Goal: Task Accomplishment & Management: Manage account settings

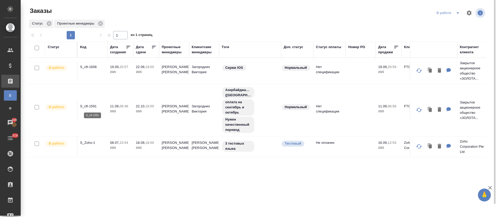
click at [97, 107] on p "S_cft-1591" at bounding box center [92, 106] width 25 height 5
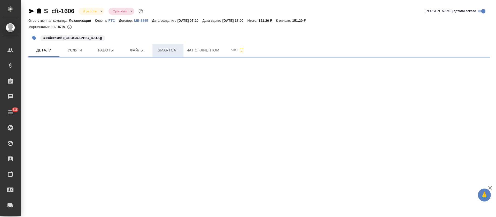
select select "RU"
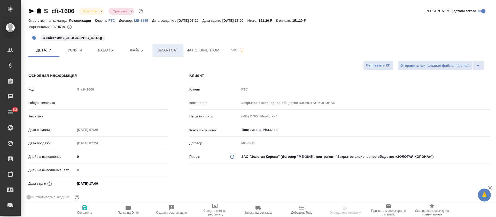
type textarea "x"
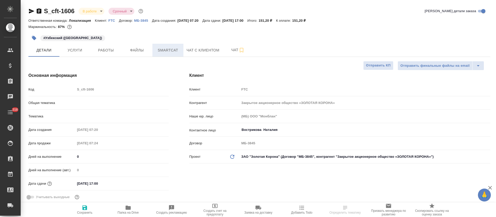
type textarea "x"
click at [172, 50] on span "Smartcat" at bounding box center [167, 50] width 25 height 6
type textarea "x"
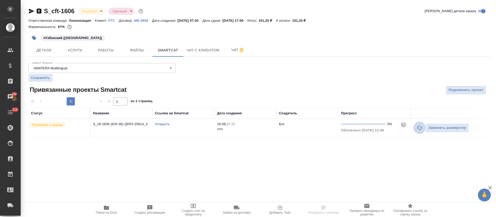
click at [418, 130] on icon "button" at bounding box center [419, 127] width 6 height 6
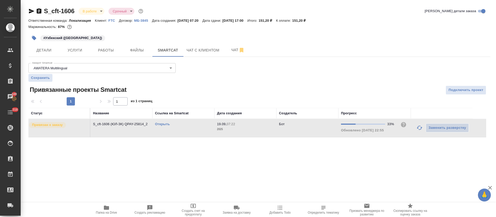
click at [161, 122] on link "Открыть" at bounding box center [162, 124] width 15 height 4
click at [112, 49] on span "Работы" at bounding box center [105, 50] width 25 height 6
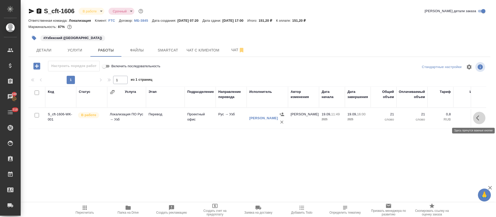
click at [478, 121] on button "button" at bounding box center [479, 118] width 12 height 12
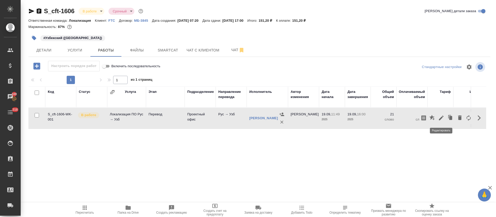
click at [440, 117] on icon "button" at bounding box center [441, 117] width 5 height 5
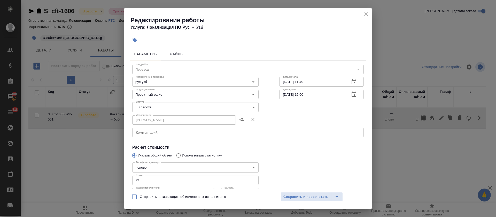
click at [164, 109] on body "🙏 .cls-1 fill:#fff; AWATERA Tretyakova Olga Клиенты Спецификации Заказы 100 Чат…" at bounding box center [248, 108] width 496 height 217
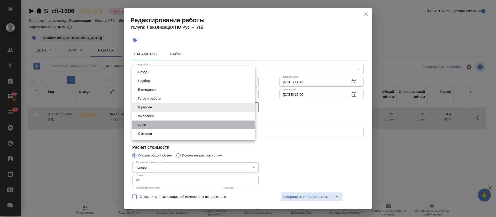
drag, startPoint x: 150, startPoint y: 126, endPoint x: 181, endPoint y: 144, distance: 35.4
click at [150, 126] on li "Сдан" at bounding box center [193, 124] width 123 height 9
type input "closed"
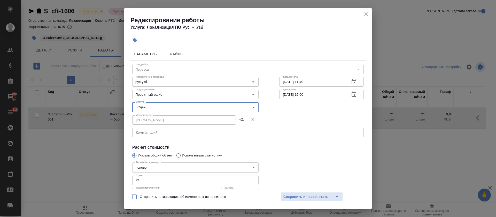
click at [285, 198] on span "Сохранить и пересчитать" at bounding box center [305, 197] width 45 height 6
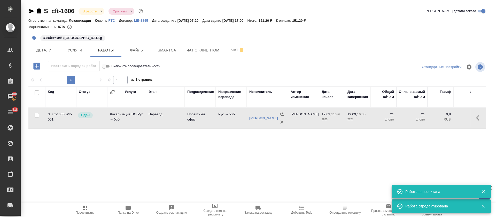
click at [90, 11] on body "🙏 .cls-1 fill:#fff; AWATERA Tretyakova Olga Клиенты Спецификации Заказы 100 Чат…" at bounding box center [248, 108] width 496 height 217
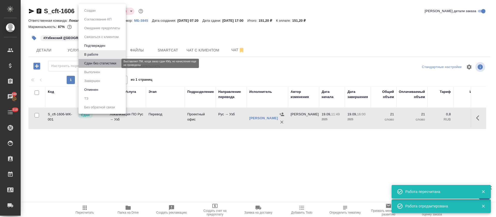
click at [94, 62] on button "Сдан без статистики" at bounding box center [100, 63] width 35 height 6
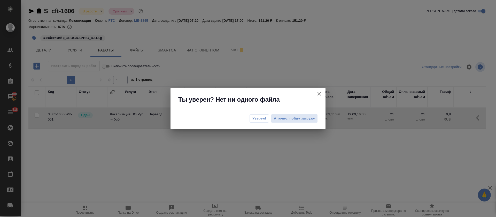
click at [259, 120] on span "Уверен!" at bounding box center [259, 118] width 14 height 5
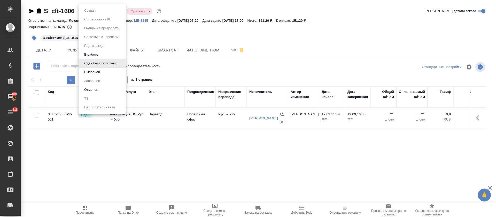
click at [96, 11] on body "🙏 .cls-1 fill:#fff; AWATERA Tretyakova Olga Клиенты Спецификации Заказы 100 Чат…" at bounding box center [248, 108] width 496 height 217
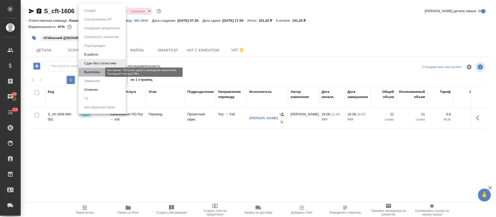
click at [95, 71] on button "Выполнен" at bounding box center [92, 72] width 19 height 6
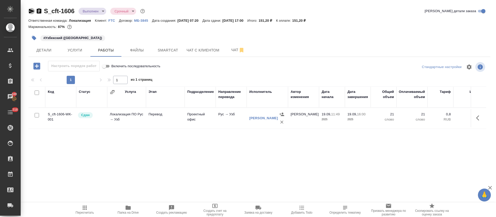
click at [32, 11] on icon "button" at bounding box center [31, 11] width 5 height 5
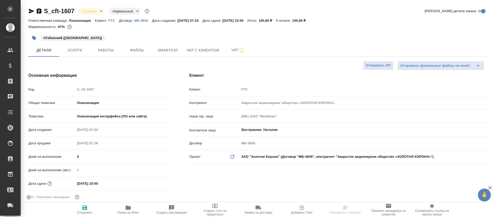
select select "RU"
click at [166, 46] on button "Smartcat" at bounding box center [167, 50] width 31 height 13
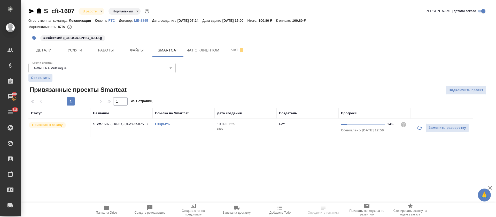
click at [417, 128] on icon "button" at bounding box center [419, 127] width 6 height 4
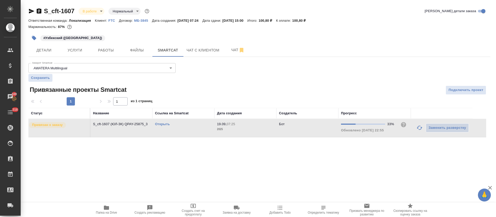
click at [166, 124] on link "Открыть" at bounding box center [162, 124] width 15 height 4
click at [112, 54] on button "Работы" at bounding box center [105, 50] width 31 height 13
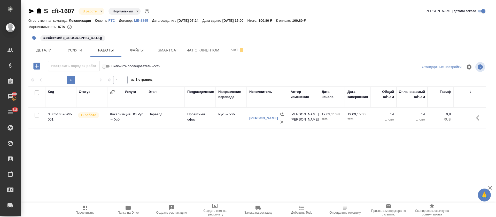
click at [477, 117] on icon "button" at bounding box center [479, 118] width 6 height 6
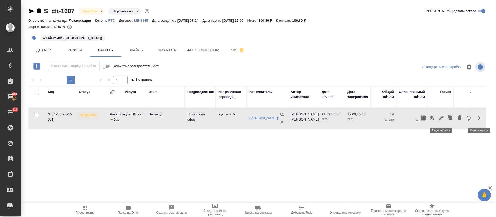
click at [440, 117] on icon "button" at bounding box center [441, 118] width 6 height 6
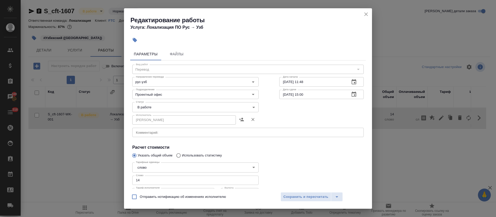
click at [157, 108] on body "🙏 .cls-1 fill:#fff; AWATERA Tretyakova Olga Клиенты Спецификации Заказы 100 Чат…" at bounding box center [248, 108] width 496 height 217
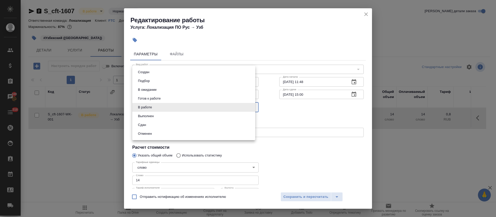
click at [149, 121] on li "Сдан" at bounding box center [193, 124] width 123 height 9
type input "closed"
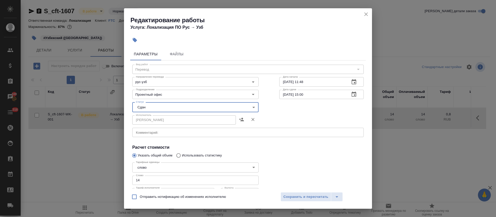
click at [286, 197] on span "Сохранить и пересчитать" at bounding box center [305, 197] width 45 height 6
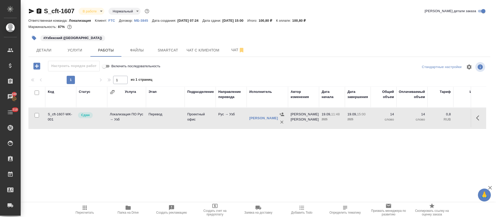
click at [104, 11] on body "🙏 .cls-1 fill:#fff; AWATERA Tretyakova Olga Клиенты Спецификации Заказы 100 Чат…" at bounding box center [248, 108] width 496 height 217
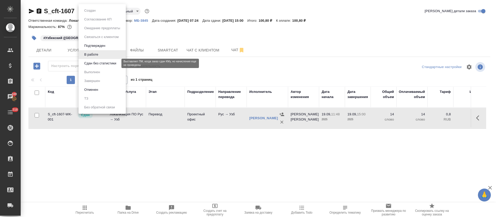
click at [95, 62] on button "Сдан без статистики" at bounding box center [100, 63] width 35 height 6
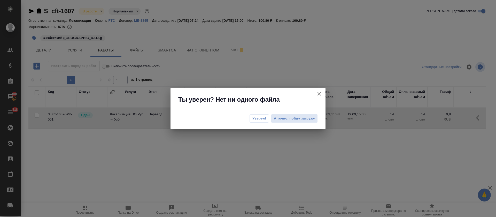
click at [260, 118] on span "Уверен!" at bounding box center [259, 118] width 14 height 5
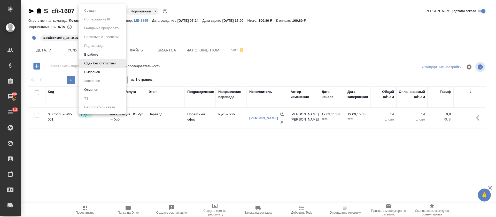
click at [118, 11] on body "🙏 .cls-1 fill:#fff; AWATERA Tretyakova Olga Клиенты Спецификации Заказы 100 Чат…" at bounding box center [248, 108] width 496 height 217
click at [99, 72] on button "Выполнен" at bounding box center [92, 72] width 19 height 6
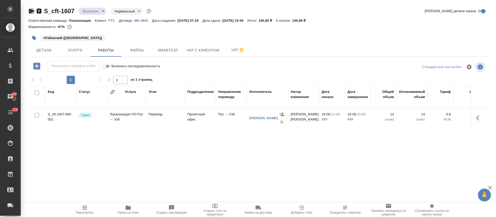
click at [30, 12] on icon "button" at bounding box center [31, 11] width 5 height 5
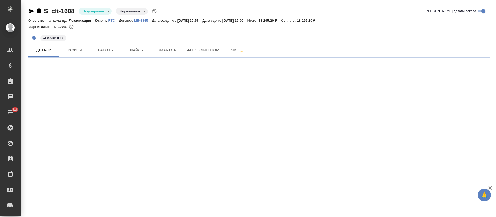
select select "RU"
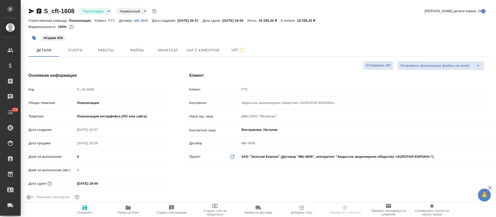
type textarea "x"
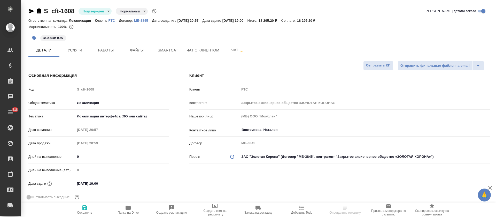
type textarea "x"
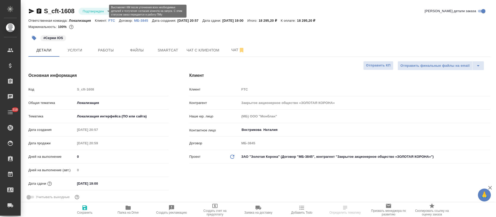
click at [105, 10] on body "🙏 .cls-1 fill:#fff; AWATERA Tretyakova Olga Клиенты Спецификации Заказы Чаты 31…" at bounding box center [248, 108] width 496 height 217
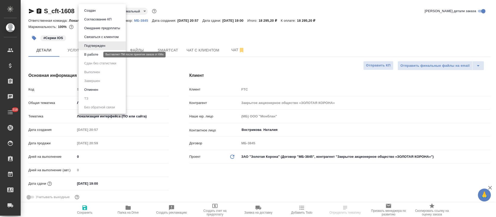
click at [99, 57] on button "В работе" at bounding box center [91, 55] width 17 height 6
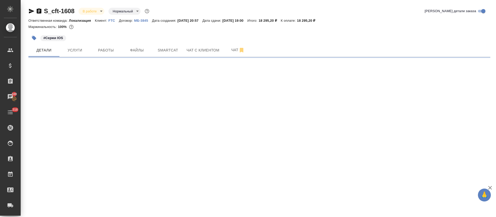
select select "RU"
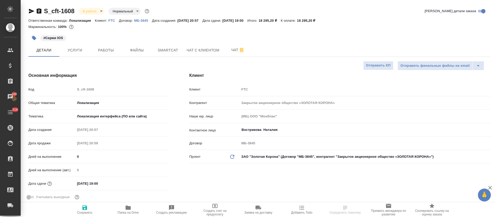
type textarea "x"
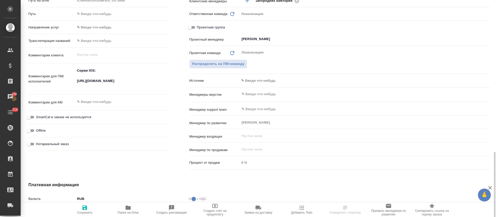
scroll to position [271, 0]
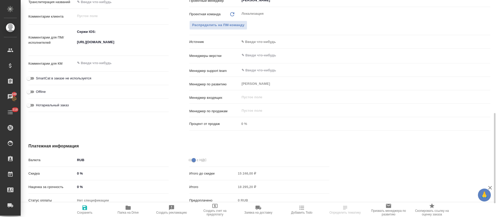
type textarea "x"
click at [105, 43] on textarea "Сержи IOS: https://smartcat.com/projects/c2167bad-6919-42f6-9136-a07398b7a8d9/f…" at bounding box center [121, 40] width 93 height 24
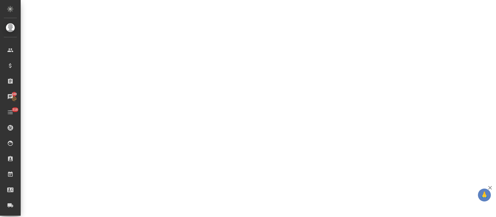
select select "RU"
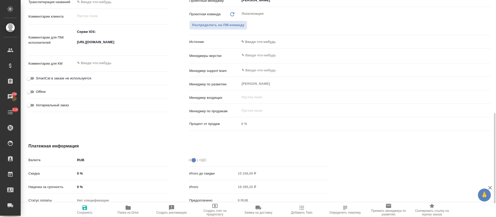
type textarea "x"
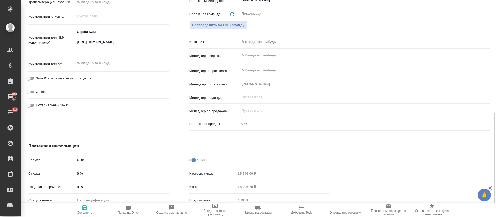
type textarea "x"
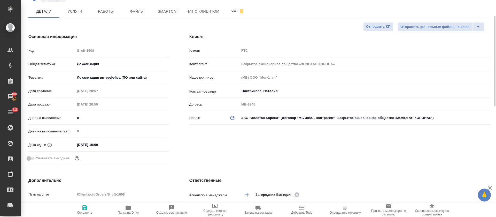
scroll to position [0, 0]
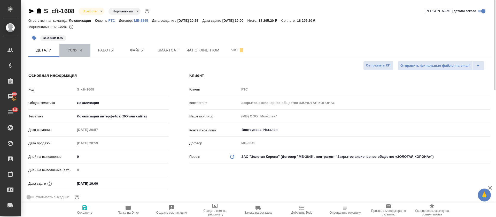
click at [64, 52] on span "Услуги" at bounding box center [74, 50] width 25 height 6
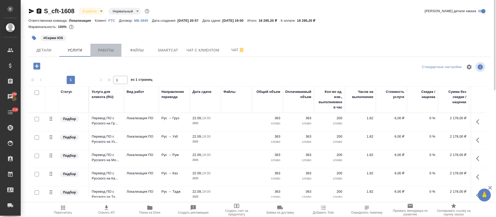
click at [101, 52] on span "Работы" at bounding box center [105, 50] width 25 height 6
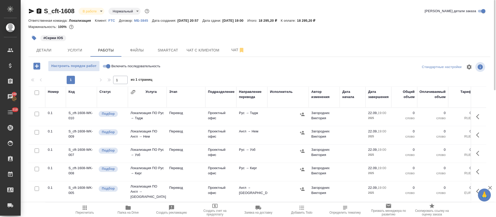
click at [105, 65] on input "Включить последовательность" at bounding box center [108, 66] width 19 height 6
checkbox input "true"
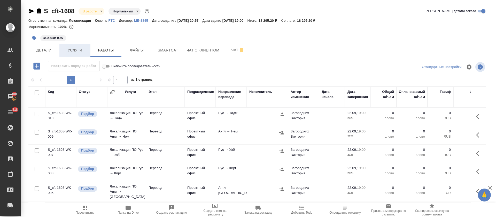
click at [80, 50] on span "Услуги" at bounding box center [74, 50] width 25 height 6
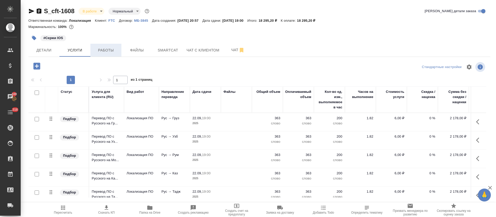
click at [95, 48] on span "Работы" at bounding box center [105, 50] width 25 height 6
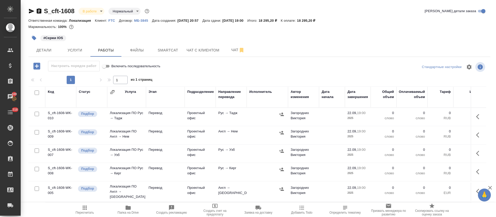
click at [37, 132] on input "checkbox" at bounding box center [37, 132] width 4 height 4
checkbox input "true"
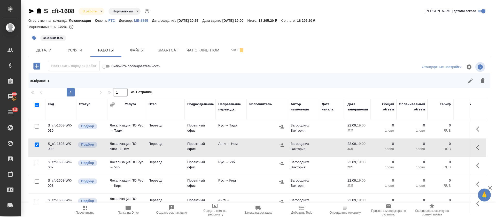
scroll to position [39, 0]
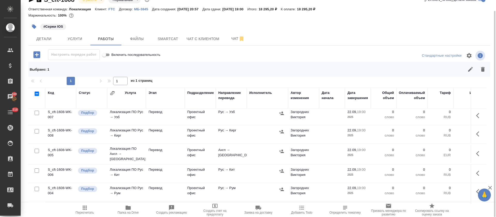
click at [38, 149] on input "checkbox" at bounding box center [37, 150] width 4 height 4
checkbox input "true"
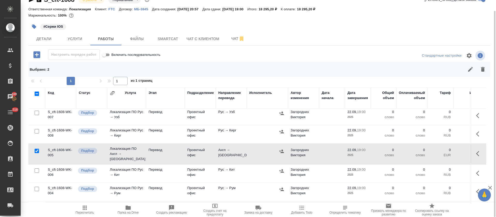
click at [38, 168] on input "checkbox" at bounding box center [37, 170] width 4 height 4
checkbox input "true"
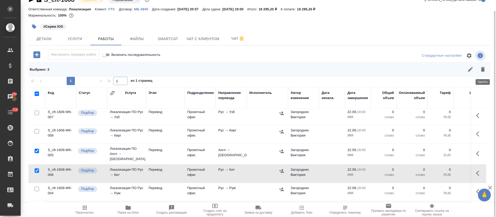
click at [487, 70] on button "button" at bounding box center [482, 69] width 12 height 12
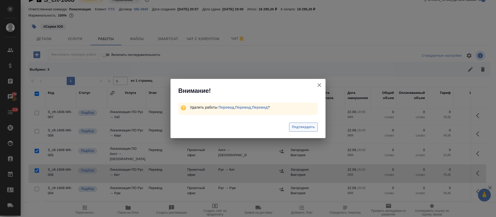
click at [301, 129] on span "Подтвердить" at bounding box center [303, 127] width 23 height 6
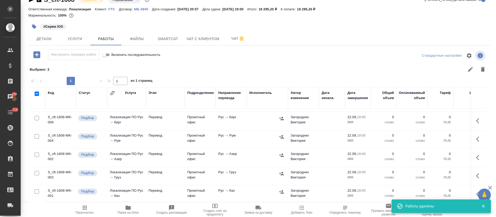
click at [36, 95] on input "checkbox" at bounding box center [37, 93] width 4 height 4
checkbox input "true"
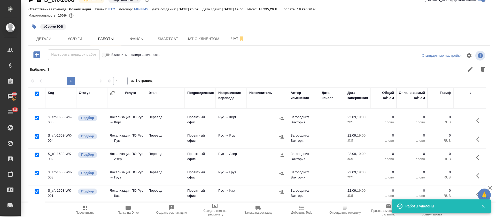
checkbox input "true"
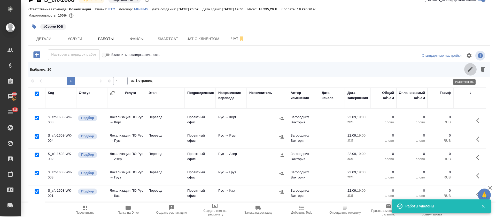
click at [465, 75] on button "button" at bounding box center [470, 69] width 12 height 12
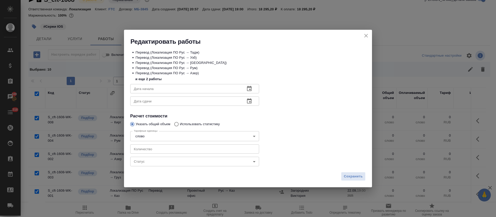
click at [138, 147] on input "number" at bounding box center [194, 148] width 129 height 9
type input "250"
click at [249, 89] on icon "button" at bounding box center [249, 88] width 6 height 6
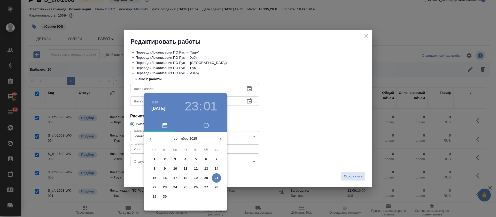
click at [217, 177] on p "21" at bounding box center [217, 177] width 4 height 5
type input "21.09.2025 23:01"
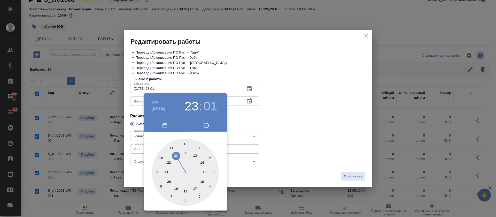
click at [265, 133] on div at bounding box center [248, 108] width 496 height 217
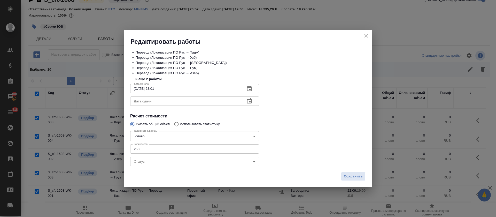
click at [249, 101] on icon "button" at bounding box center [249, 101] width 6 height 6
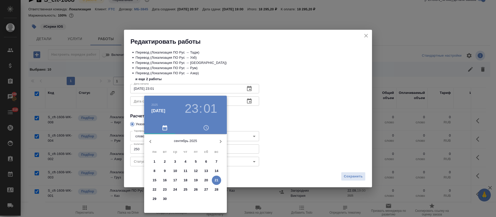
click at [153, 190] on p "22" at bounding box center [155, 189] width 4 height 5
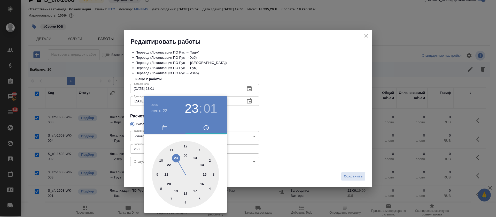
click at [206, 174] on div at bounding box center [185, 174] width 67 height 67
click at [186, 146] on div at bounding box center [185, 174] width 67 height 67
type input "22.09.2025 15:00"
click at [290, 129] on div at bounding box center [248, 108] width 496 height 217
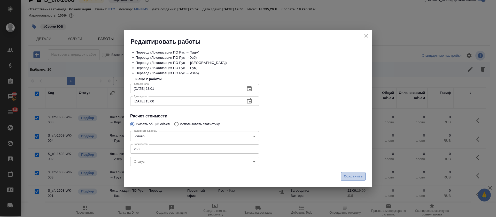
click at [363, 173] on button "Сохранить" at bounding box center [353, 176] width 25 height 9
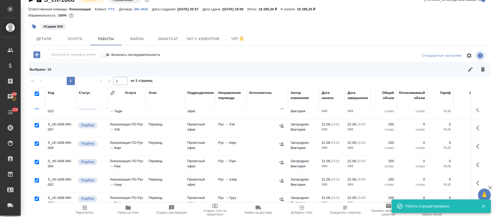
scroll to position [0, 0]
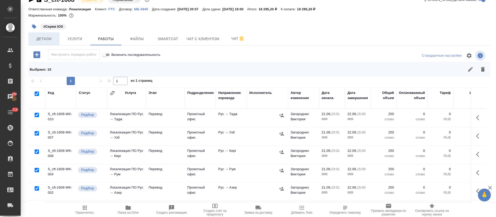
click at [41, 44] on button "Детали" at bounding box center [43, 38] width 31 height 13
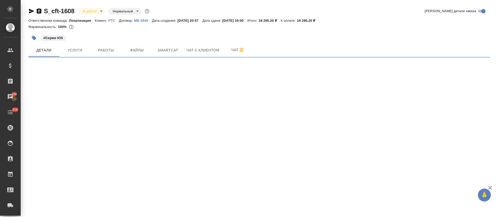
select select "RU"
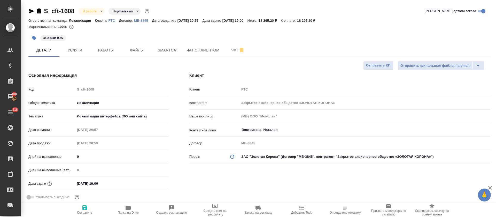
type textarea "x"
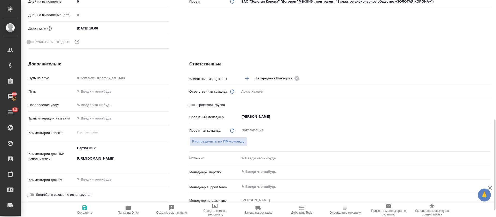
scroll to position [194, 0]
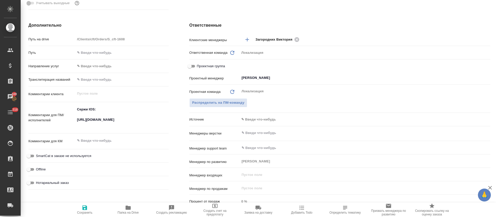
type textarea "x"
drag, startPoint x: 76, startPoint y: 109, endPoint x: 169, endPoint y: 129, distance: 95.4
click at [169, 129] on div "Дополнительно Путь на drive /Clients/cft/Orders/S_cft-1608 Путь Направление усл…" at bounding box center [98, 116] width 161 height 208
type textarea "x"
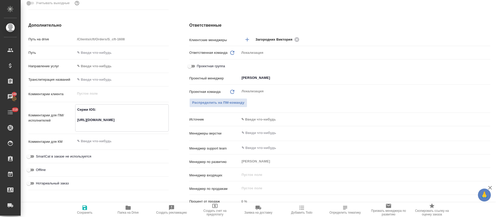
type textarea "x"
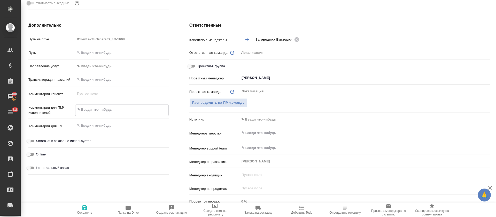
type textarea "x"
click at [92, 121] on textarea at bounding box center [121, 125] width 93 height 9
paste textarea "Сержи IOS: https://smartcat.com/projects/c2167bad-6919-42f6-9136-a07398b7a8d9/f…"
type textarea "Сержи IOS: https://smartcat.com/projects/c2167bad-6919-42f6-9136-a07398b7a8d9/f…"
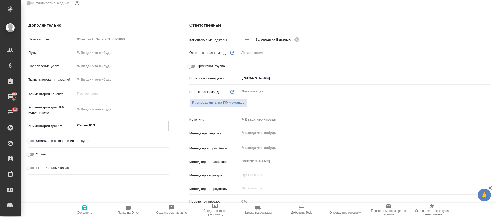
type textarea "x"
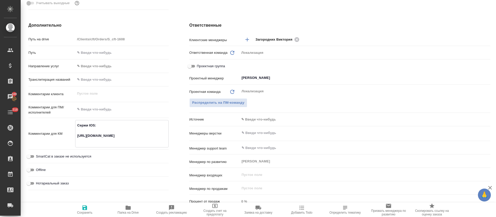
type textarea "Сержи IOS: https://smartcat.com/projects/c2167bad-6919-42f6-9136-a07398b7a8d9/f…"
type textarea "x"
click at [93, 107] on textarea at bounding box center [121, 109] width 93 height 9
type textarea "x"
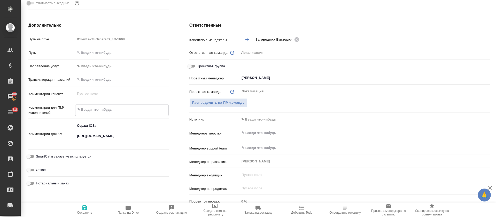
type textarea "О"
type textarea "x"
type textarea "ОТ"
type textarea "x"
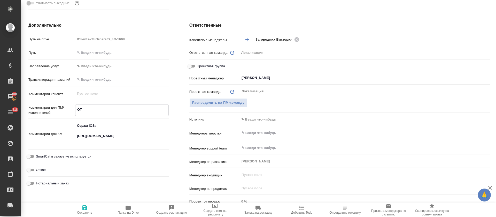
type textarea "x"
type textarea "ОТРЕ"
type textarea "x"
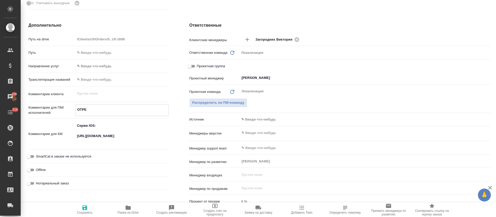
type textarea "x"
type textarea "ОТРЕД"
type textarea "x"
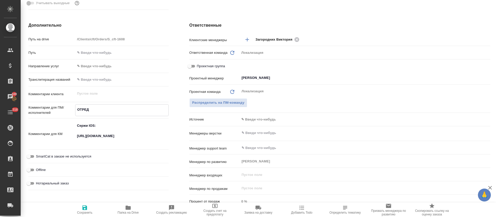
type textarea "ОТРЕДА"
type textarea "x"
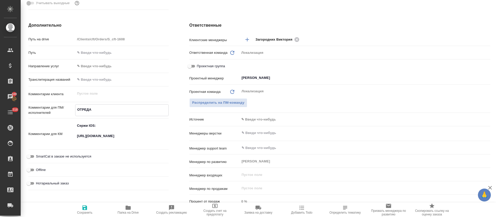
type textarea "ОТРЕДАК"
type textarea "x"
type textarea "ОТРЕДАКТ"
type textarea "x"
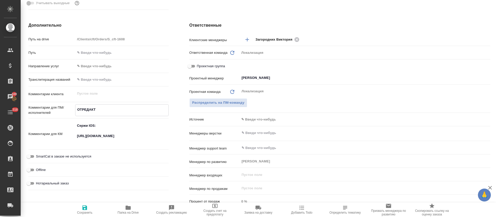
type textarea "ОТРЕДАКТИ"
type textarea "x"
type textarea "ОТРЕДАКТИРОВАТ"
type textarea "x"
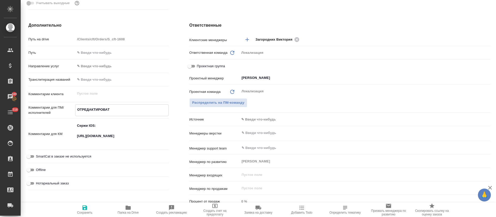
type textarea "ОТРЕДАКТИРОВАТЬ"
type textarea "x"
type textarea "ОТРЕДАКТИРОВАТЬ"
type textarea "x"
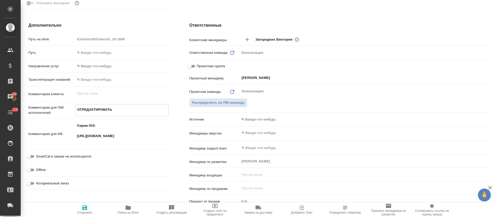
type textarea "ОТРЕДАКТИРОВАТЬ П"
type textarea "x"
type textarea "ОТРЕДАКТИРОВАТЬ ПО"
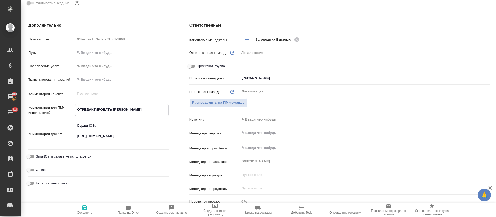
type textarea "x"
type textarea "ОТРЕДАКТИРОВАТЬ ПОД"
type textarea "x"
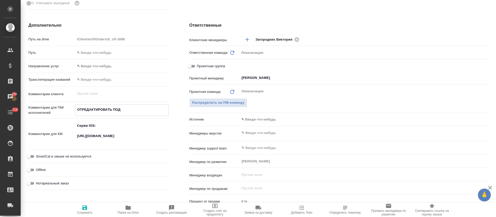
type textarea "x"
type textarea "ОТРЕДАКТИРОВАТЬ ПОДС"
type textarea "x"
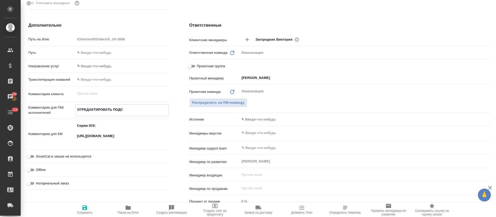
type textarea "x"
type textarea "ОТРЕДАКТИРОВАТЬ ПОДСТ"
type textarea "x"
type textarea "ОТРЕДАКТИРОВАТЬ ПОДСТА"
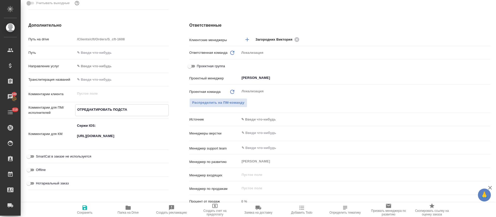
type textarea "x"
type textarea "ОТРЕДАКТИРОВАТЬ ПОДСТАН"
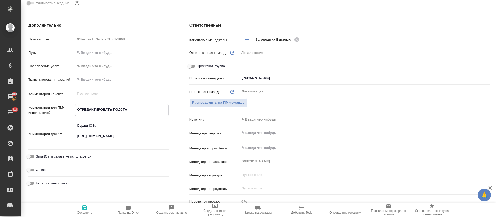
type textarea "x"
type textarea "ОТРЕДАКТИРОВАТЬ ПОДСТАНО"
type textarea "x"
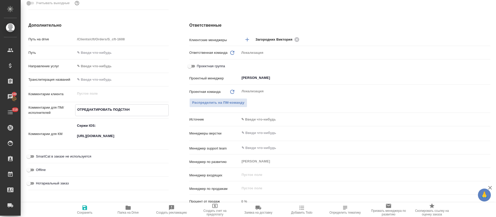
type textarea "x"
type textarea "ОТРЕДАКТИРОВАТЬ ПОДСТАНОВ"
type textarea "x"
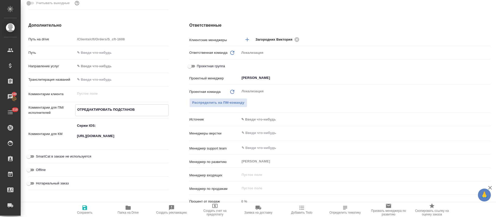
type textarea "x"
type textarea "ОТРЕДАКТИРОВАТЬ ПОДСТАНОВК"
type textarea "x"
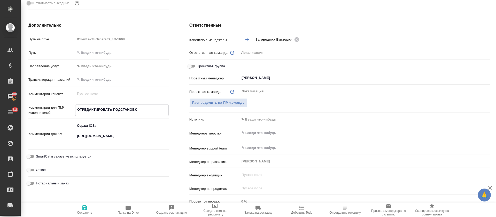
type textarea "ОТРЕДАКТИРОВАТЬ ПОДСТАНОВКИ"
type textarea "x"
type textarea "ОТРЕДАКТИРОВАТЬ ПОДСТАНОВКИ"
type textarea "x"
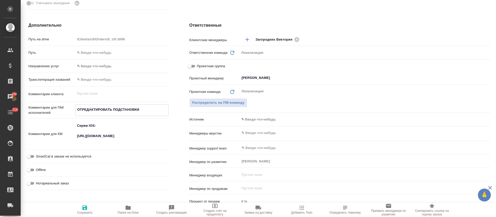
type textarea "x"
type textarea "ОТРЕДАКТИРОВАТЬ ПОДСТАНОВКИ И"
type textarea "x"
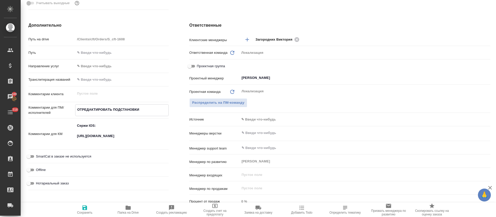
type textarea "x"
type textarea "ОТРЕДАКТИРОВАТЬ ПОДСТАНОВКИ И"
type textarea "x"
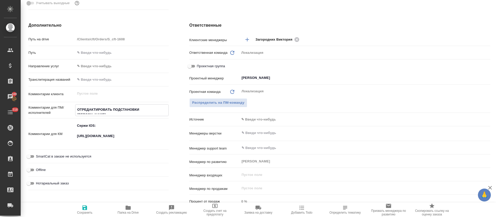
type textarea "ОТРЕДАКТИРОВАТЬ ПОДСТАНОВКИ И П"
type textarea "x"
type textarea "ОТРЕДАКТИРОВАТЬ ПОДСТАНОВКИ И ПЕ"
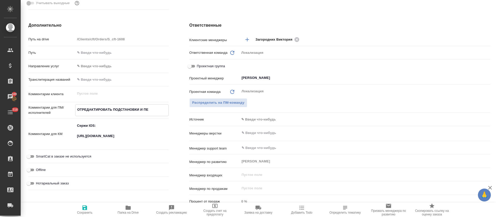
type textarea "x"
type textarea "ОТРЕДАКТИРОВАТЬ ПОДСТАНОВКИ И ПЕРЕ"
type textarea "x"
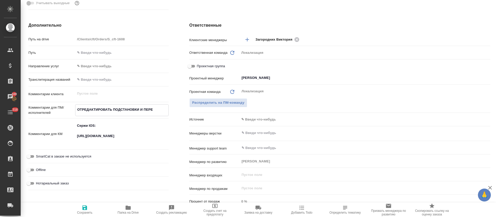
type textarea "x"
type textarea "ОТРЕДАКТИРОВАТЬ ПОДСТАНОВКИ И ПЕРЕВ"
type textarea "x"
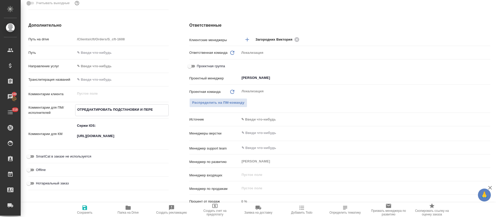
type textarea "x"
type textarea "ОТРЕДАКТИРОВАТЬ ПОДСТАНОВКИ И ПЕРЕВЕ"
type textarea "x"
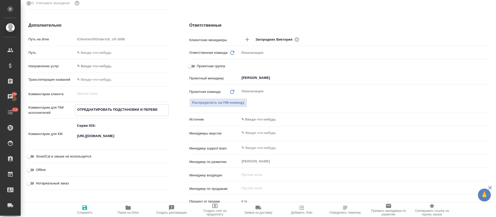
type textarea "x"
type textarea "ОТРЕДАКТИРОВАТЬ ПОДСТАНОВКИ И ПЕРЕВЕС"
type textarea "x"
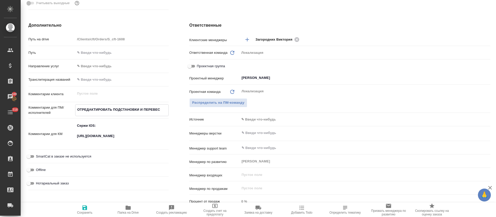
type textarea "ОТРЕДАКТИРОВАТЬ ПОДСТАНОВКИ И ПЕРЕВЕСТ"
type textarea "x"
type textarea "ОТРЕДАКТИРОВАТЬ ПОДСТАНОВКИ И ПЕРЕВЕСТИ"
type textarea "x"
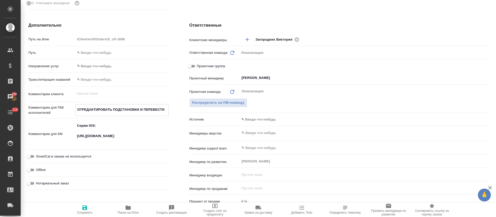
type textarea "x"
type textarea "ОТРЕДАКТИРОВАТЬ ПОДСТАНОВКИ И ПЕРЕВЕСТИ"
type textarea "x"
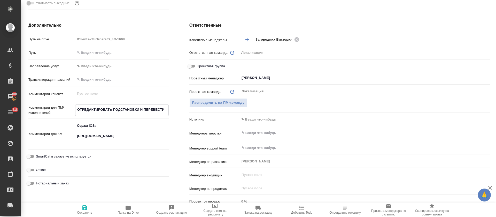
type textarea "x"
type textarea "ОТРЕДАКТИРОВАТЬ ПОДСТАНОВКИ И ПЕРЕВЕСТИ Н"
type textarea "x"
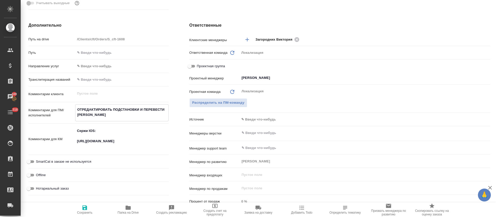
type textarea "ОТРЕДАКТИРОВАТЬ ПОДСТАНОВКИ И ПЕРЕВЕСТИ НО"
type textarea "x"
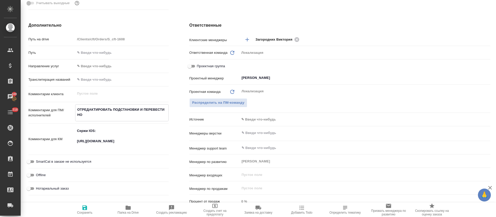
type textarea "ОТРЕДАКТИРОВАТЬ ПОДСТАНОВКИ И ПЕРЕВЕСТИ НОВ"
type textarea "x"
type textarea "ОТРЕДАКТИРОВАТЬ ПОДСТАНОВКИ И ПЕРЕВЕСТИ НОВЫ"
type textarea "x"
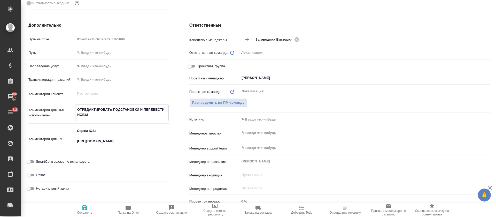
type textarea "x"
type textarea "ОТРЕДАКТИРОВАТЬ ПОДСТАНОВКИ И ПЕРЕВЕСТИ НОВЫЕ"
type textarea "x"
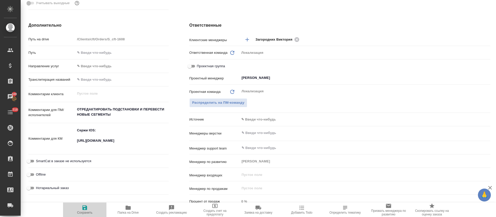
click at [89, 208] on span "Сохранить" at bounding box center [84, 209] width 37 height 10
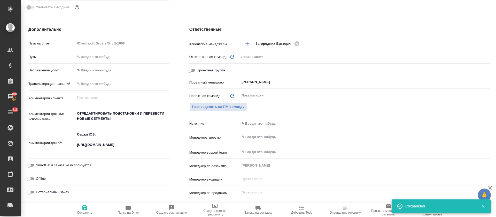
scroll to position [0, 0]
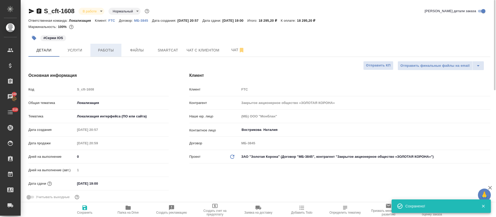
click at [97, 46] on button "Работы" at bounding box center [105, 50] width 31 height 13
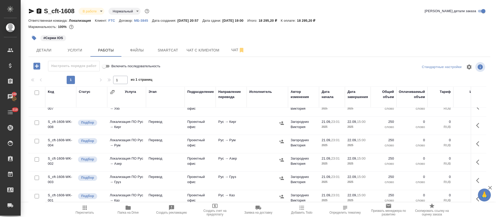
scroll to position [39, 0]
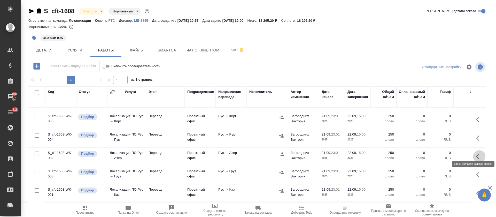
drag, startPoint x: 471, startPoint y: 149, endPoint x: 448, endPoint y: 162, distance: 26.6
click at [476, 154] on icon "button" at bounding box center [477, 156] width 3 height 5
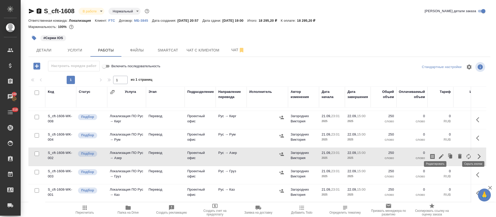
click at [439, 154] on icon "button" at bounding box center [441, 156] width 5 height 5
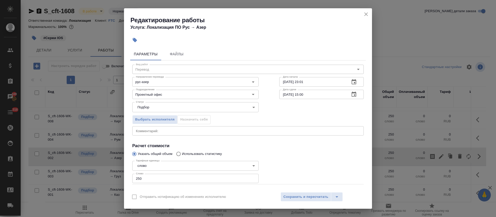
click at [149, 130] on textarea at bounding box center [248, 131] width 224 height 4
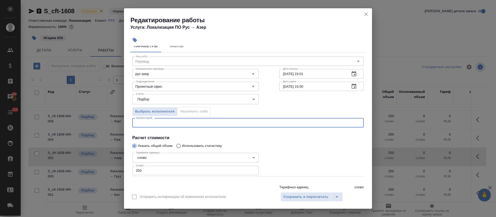
scroll to position [0, 0]
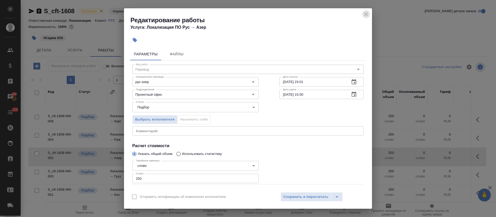
click at [365, 14] on icon "close" at bounding box center [366, 14] width 6 height 6
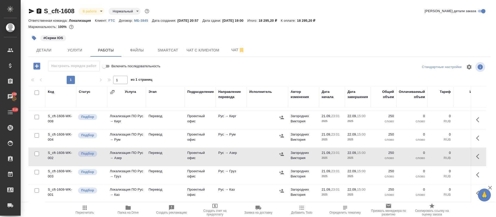
click at [86, 208] on icon "button" at bounding box center [85, 207] width 4 height 4
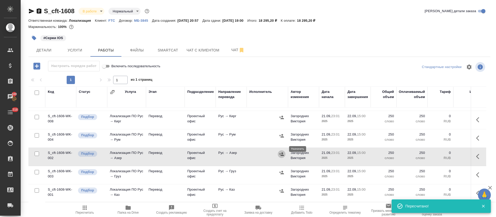
click at [281, 152] on icon "button" at bounding box center [281, 153] width 5 height 3
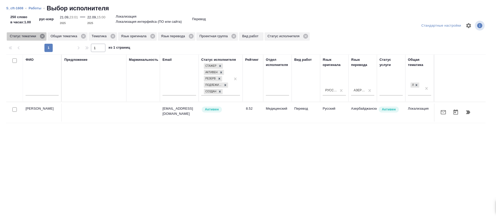
click at [43, 35] on icon at bounding box center [43, 36] width 6 height 6
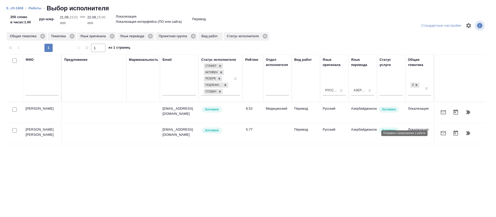
click at [440, 132] on icon "button" at bounding box center [442, 133] width 5 height 4
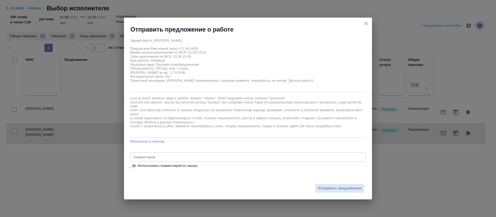
click at [141, 166] on span "Использовать комментарий из заказа" at bounding box center [168, 165] width 60 height 5
click at [140, 166] on input "Использовать комментарий из заказа" at bounding box center [130, 165] width 19 height 6
click at [279, 151] on div "Здравствуйте, Заур, Предлагаем Вам новый заказ # S_cft-1608 Время начала выполн…" at bounding box center [247, 102] width 235 height 133
click at [277, 154] on div "ОТРЕДАКТИРОВАТЬ ПОДСТАНОВКИ И ПЕРЕВЕСТИ НОВЫЕ СЕГМЕНТЫ x Комментарий" at bounding box center [247, 156] width 235 height 9
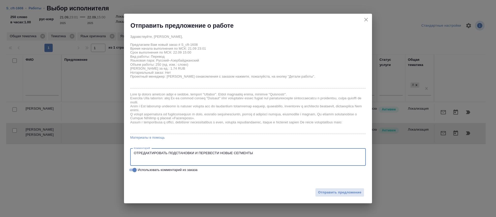
paste textarea "https://smartcat.com/editor?v=2&selectedStage=1&backUrl=%2Fprojects%2Fc2167bad-…"
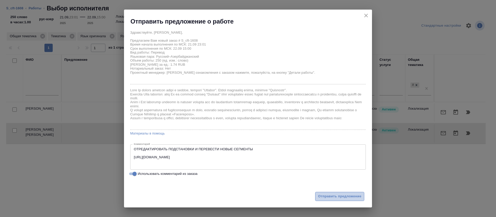
click at [350, 195] on span "Отправить предложение" at bounding box center [339, 196] width 43 height 6
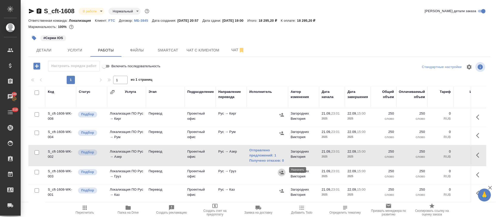
click at [284, 170] on button "button" at bounding box center [282, 172] width 8 height 8
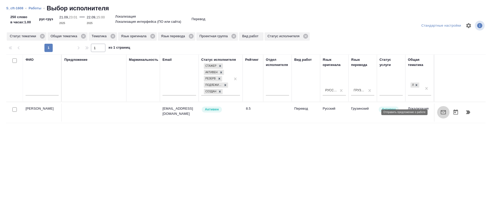
click at [440, 114] on icon "button" at bounding box center [443, 112] width 6 height 6
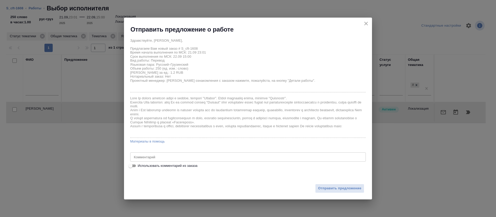
click at [138, 166] on span "Использовать комментарий из заказа" at bounding box center [168, 165] width 60 height 5
click at [138, 166] on input "Использовать комментарий из заказа" at bounding box center [130, 165] width 19 height 6
click at [268, 153] on div "ОТРЕДАКТИРОВАТЬ ПОДСТАНОВКИ И ПЕРЕВЕСТИ НОВЫЕ СЕГМЕНТЫ x Комментарий" at bounding box center [247, 156] width 235 height 9
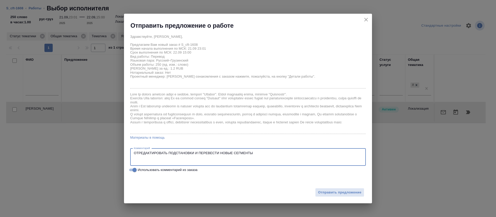
paste textarea "https://smartcat.com/editor?v=2&selectedStage=1&backUrl=%2Fprojects%2Fc2167bad-…"
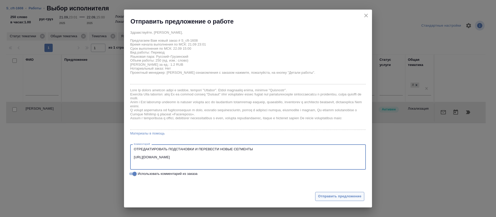
click at [331, 199] on button "Отправить предложение" at bounding box center [339, 196] width 49 height 9
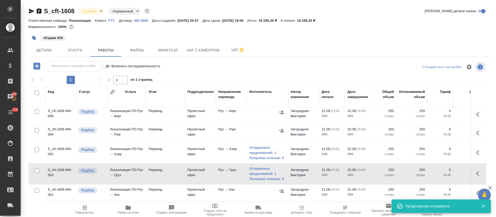
scroll to position [45, 0]
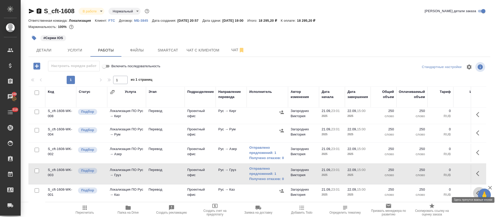
click at [476, 190] on icon "button" at bounding box center [479, 193] width 6 height 6
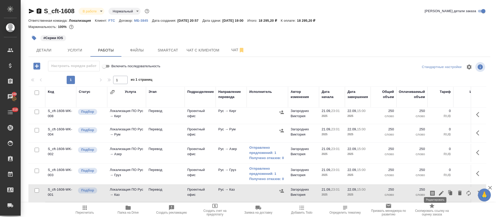
click at [438, 190] on icon "button" at bounding box center [441, 193] width 6 height 6
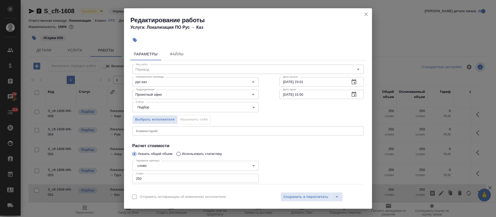
click at [177, 132] on div "x Комментарий:" at bounding box center [247, 130] width 231 height 9
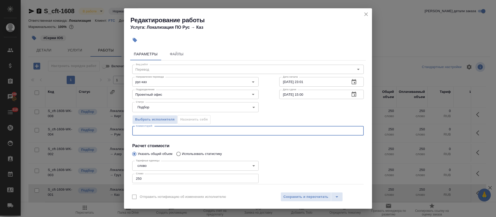
paste textarea "https://smartcat.com/editor?v=2&selectedStage=1&backUrl=%2Fprojects%2Fc2167bad-…"
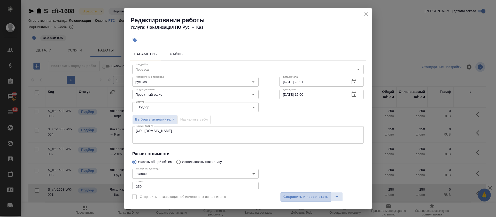
click at [293, 199] on span "Сохранить и пересчитать" at bounding box center [305, 197] width 45 height 6
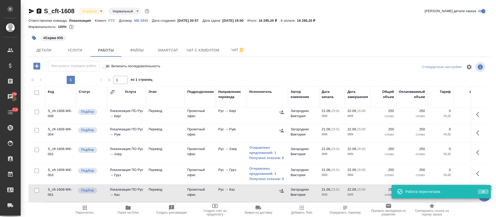
click at [484, 192] on icon "button" at bounding box center [483, 191] width 3 height 3
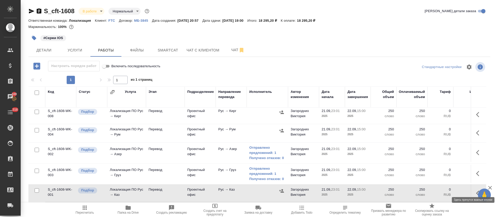
click at [476, 190] on icon "button" at bounding box center [479, 193] width 6 height 6
click at [429, 190] on icon "button" at bounding box center [432, 193] width 6 height 6
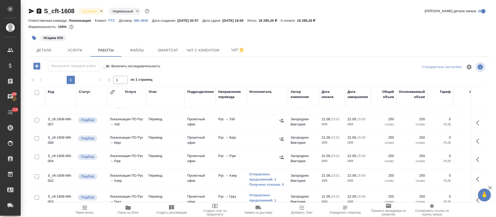
scroll to position [6, 0]
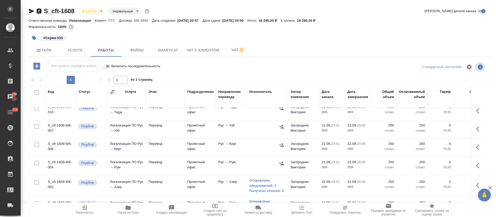
click at [283, 143] on icon "button" at bounding box center [281, 144] width 5 height 5
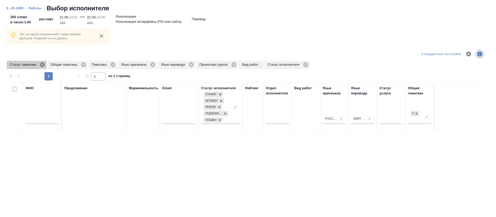
click at [41, 65] on icon at bounding box center [42, 64] width 5 height 5
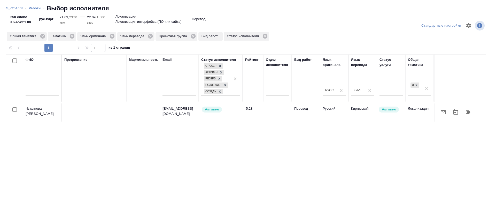
click at [13, 109] on input "checkbox" at bounding box center [14, 109] width 4 height 4
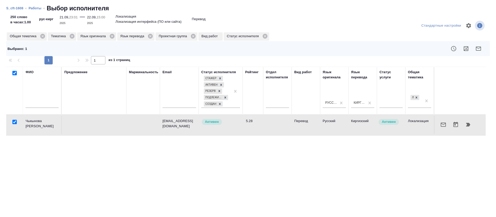
click at [440, 125] on icon "button" at bounding box center [443, 124] width 6 height 6
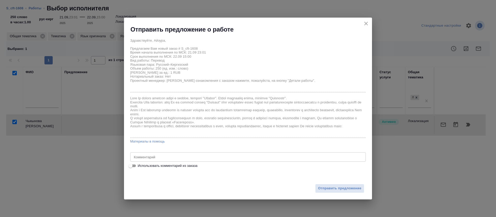
click at [196, 167] on span "Использовать комментарий из заказа" at bounding box center [168, 165] width 60 height 5
click at [140, 167] on input "Использовать комментарий из заказа" at bounding box center [130, 165] width 19 height 6
click at [269, 162] on label "Использовать комментарий из заказа" at bounding box center [244, 165] width 234 height 6
click at [144, 162] on input "Использовать комментарий из заказа" at bounding box center [134, 165] width 19 height 6
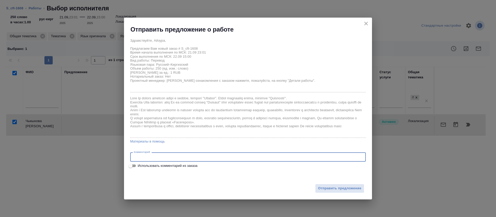
click at [270, 156] on textarea at bounding box center [248, 157] width 228 height 4
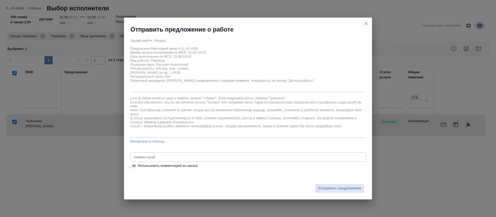
click at [179, 167] on span "Использовать комментарий из заказа" at bounding box center [168, 165] width 60 height 5
click at [140, 167] on input "Использовать комментарий из заказа" at bounding box center [130, 165] width 19 height 6
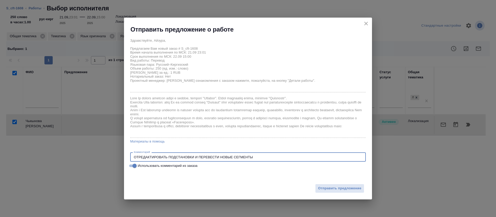
drag, startPoint x: 267, startPoint y: 155, endPoint x: 271, endPoint y: 149, distance: 7.2
click at [267, 155] on textarea "ОТРЕДАКТИРОВАТЬ ПОДСТАНОВКИ И ПЕРЕВЕСТИ НОВЫЕ СЕГМЕНТЫ" at bounding box center [248, 157] width 228 height 4
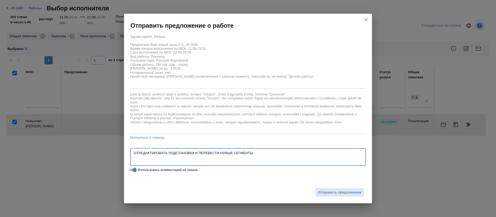
paste textarea "https://smartcat.com/editor?v=2&selectedStage=1&backUrl=%2Fprojects%2Fc2167bad-…"
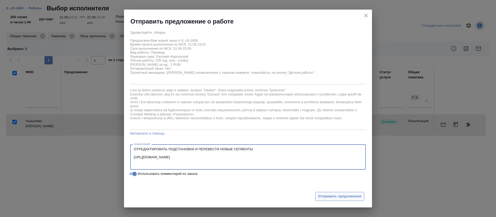
click at [332, 194] on span "Отправить предложение" at bounding box center [339, 196] width 43 height 6
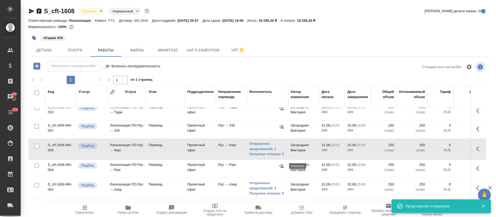
click at [282, 167] on icon "button" at bounding box center [281, 165] width 5 height 3
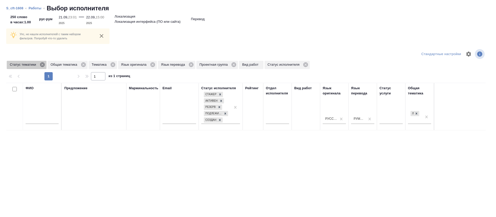
click at [41, 67] on icon at bounding box center [43, 65] width 6 height 6
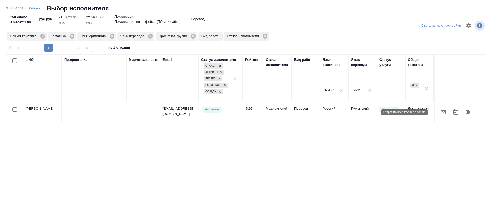
click at [437, 111] on button "button" at bounding box center [443, 112] width 12 height 12
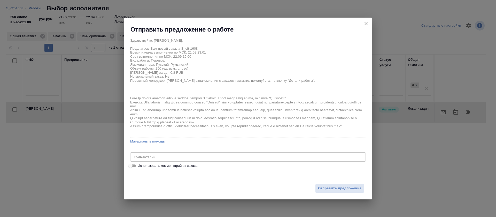
click at [160, 166] on span "Использовать комментарий из заказа" at bounding box center [168, 165] width 60 height 5
click at [140, 166] on input "Использовать комментарий из заказа" at bounding box center [130, 165] width 19 height 6
click at [269, 154] on div "ОТРЕДАКТИРОВАТЬ ПОДСТАНОВКИ И ПЕРЕВЕСТИ НОВЫЕ СЕГМЕНТЫ x Комментарий" at bounding box center [247, 156] width 235 height 9
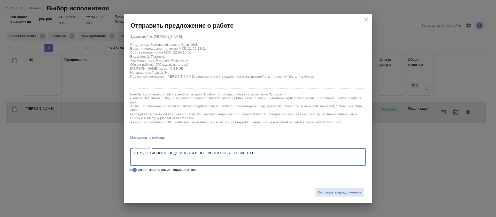
paste textarea "https://smartcat.com/editor?v=2&selectedStage=1&backUrl=%2Fprojects%2Fc2167bad-…"
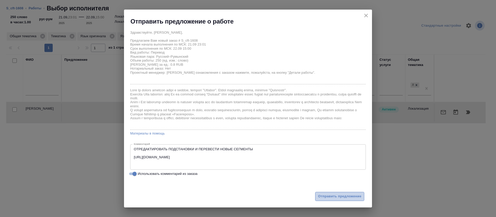
click at [342, 195] on span "Отправить предложение" at bounding box center [339, 196] width 43 height 6
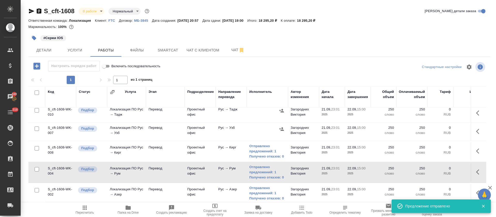
scroll to position [0, 0]
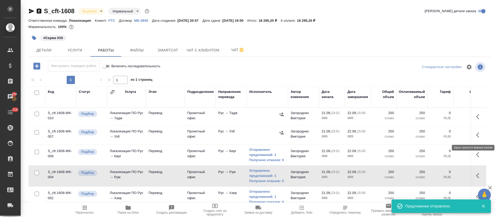
click at [476, 134] on icon "button" at bounding box center [479, 135] width 6 height 6
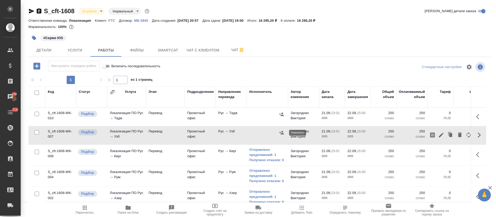
click at [284, 131] on icon "button" at bounding box center [281, 132] width 5 height 5
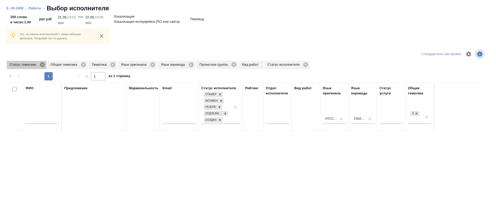
click at [41, 64] on icon at bounding box center [42, 64] width 5 height 5
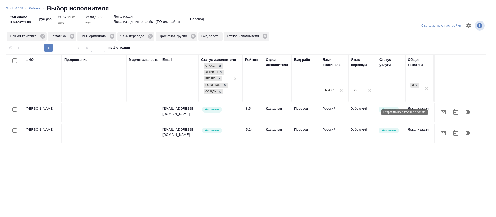
click at [440, 110] on icon "button" at bounding box center [443, 112] width 6 height 6
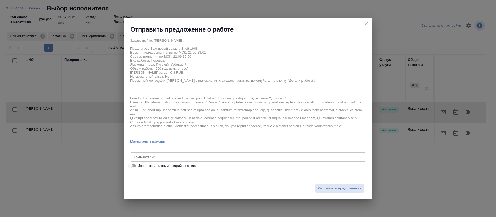
drag, startPoint x: 143, startPoint y: 164, endPoint x: 157, endPoint y: 158, distance: 15.4
click at [144, 164] on span "Использовать комментарий из заказа" at bounding box center [168, 165] width 60 height 5
click at [140, 164] on input "Использовать комментарий из заказа" at bounding box center [130, 165] width 19 height 6
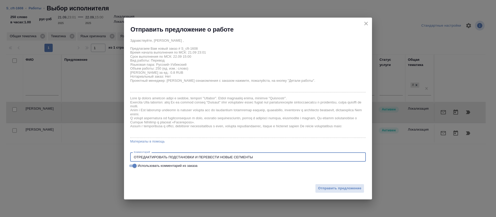
click at [267, 158] on textarea "ОТРЕДАКТИРОВАТЬ ПОДСТАНОВКИ И ПЕРЕВЕСТИ НОВЫЕ СЕГМЕНТЫ" at bounding box center [248, 157] width 228 height 4
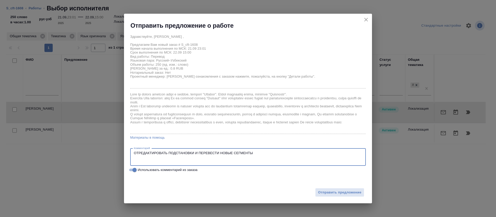
paste textarea "https://smartcat.com/editor?v=2&selectedStage=1&backUrl=%2Fprojects%2Fc2167bad-…"
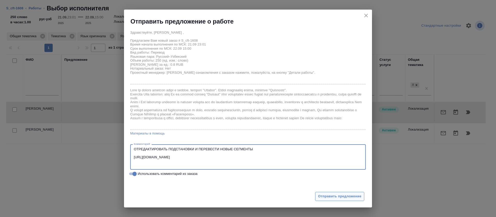
click at [333, 194] on span "Отправить предложение" at bounding box center [339, 196] width 43 height 6
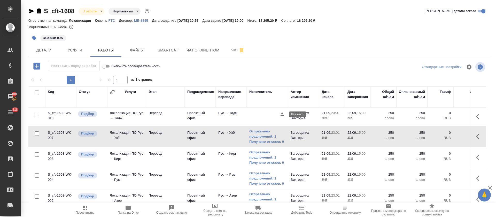
click at [282, 115] on icon "button" at bounding box center [281, 113] width 5 height 3
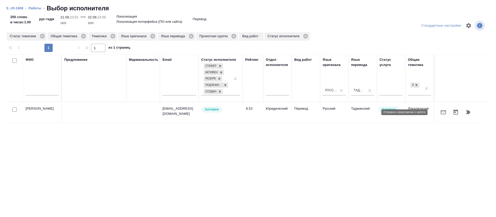
click at [437, 116] on button "button" at bounding box center [443, 112] width 12 height 12
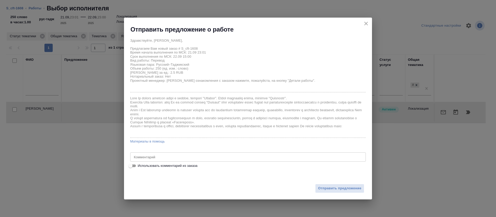
click at [184, 164] on span "Использовать комментарий из заказа" at bounding box center [168, 165] width 60 height 5
click at [140, 164] on input "Использовать комментарий из заказа" at bounding box center [130, 165] width 19 height 6
click at [264, 159] on div "ОТРЕДАКТИРОВАТЬ ПОДСТАНОВКИ И ПЕРЕВЕСТИ НОВЫЕ СЕГМЕНТЫ x Комментарий" at bounding box center [247, 156] width 235 height 9
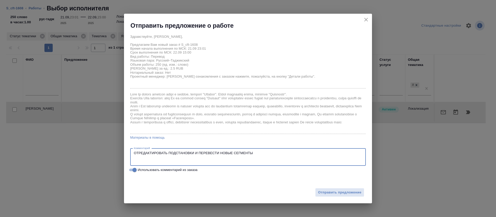
paste textarea "https://smartcat.com/editor?v=2&selectedStage=1&backUrl=%2Fprojects%2Fc2167bad-…"
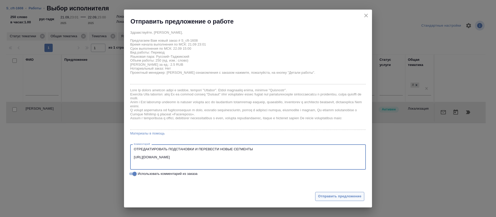
click at [325, 193] on span "Отправить предложение" at bounding box center [339, 196] width 43 height 6
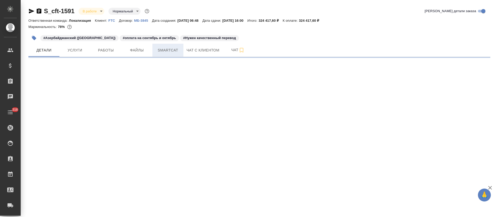
click at [175, 53] on span "Smartcat" at bounding box center [167, 50] width 25 height 6
select select "RU"
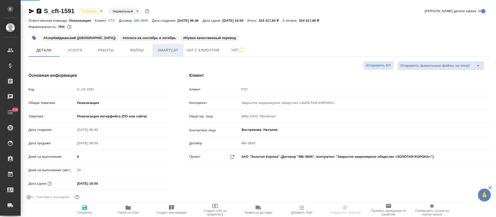
type textarea "x"
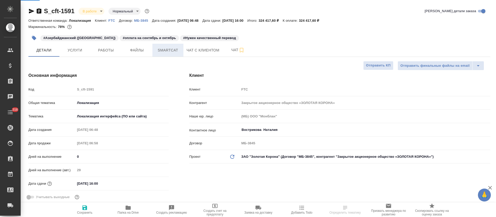
type textarea "x"
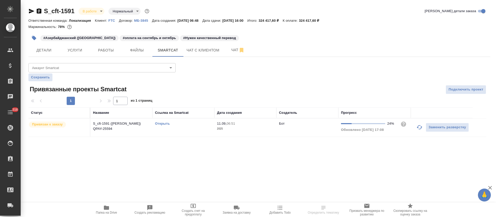
click at [162, 124] on link "Открыть" at bounding box center [162, 123] width 15 height 4
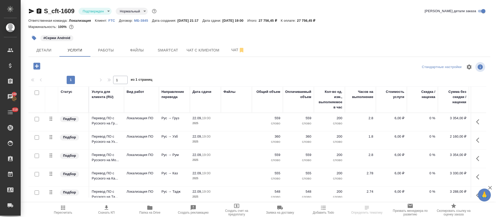
click at [106, 12] on body "🙏 .cls-1 fill:#fff; AWATERA [PERSON_NAME] Спецификации Заказы 100 Чаты 318 Todo…" at bounding box center [248, 108] width 496 height 217
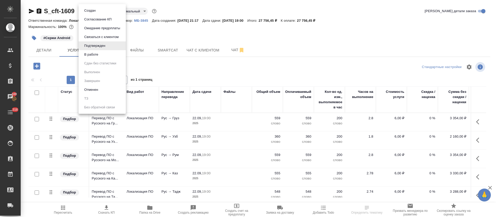
click at [109, 59] on li "В работе" at bounding box center [101, 54] width 47 height 9
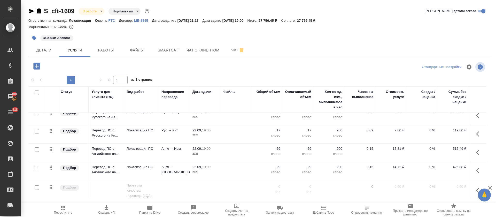
scroll to position [144, 0]
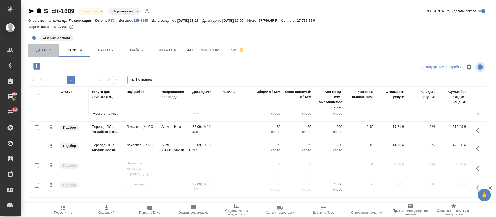
click at [48, 54] on button "Детали" at bounding box center [43, 50] width 31 height 13
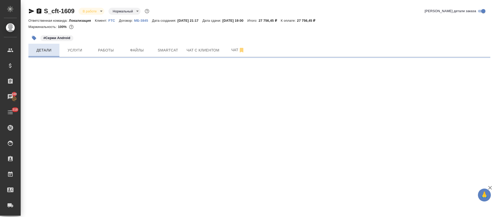
select select "RU"
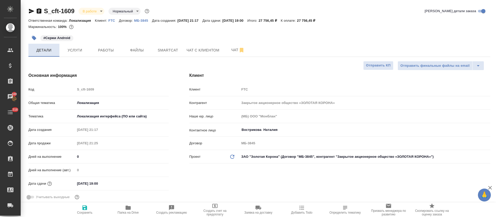
type textarea "x"
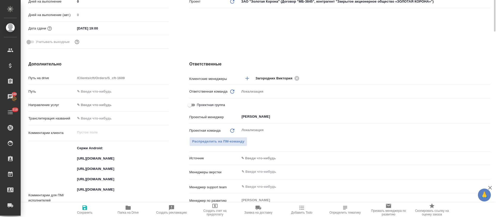
scroll to position [232, 0]
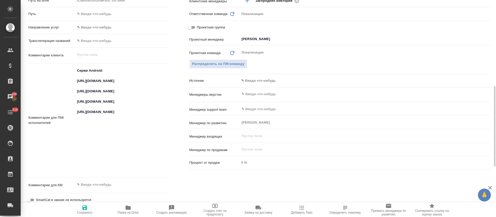
type textarea "x"
click at [88, 78] on textarea "Сержи Android: https://smartcat.com/projects/ce1e2d04-3e56-436e-975d-80da745dea…" at bounding box center [121, 119] width 93 height 107
click at [88, 89] on textarea "Сержи Android: [URL][DOMAIN_NAME] [URL][DOMAIN_NAME] [URL][DOMAIN_NAME] [URL][D…" at bounding box center [121, 119] width 93 height 107
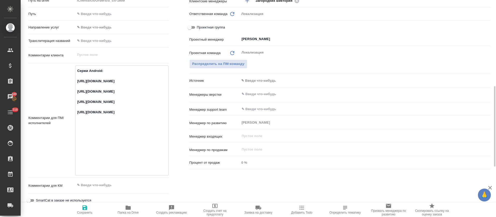
click at [88, 89] on textarea "Сержи Android: [URL][DOMAIN_NAME] [URL][DOMAIN_NAME] [URL][DOMAIN_NAME] [URL][D…" at bounding box center [121, 119] width 93 height 107
type textarea "x"
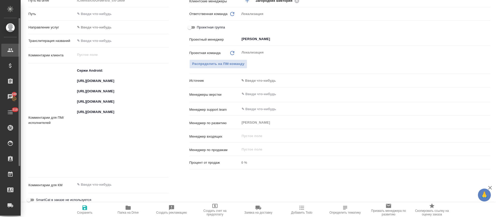
type textarea "x"
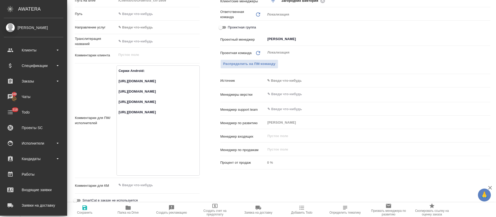
type textarea "x"
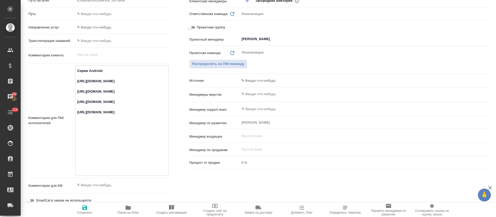
click at [98, 112] on textarea "Сержи Android: [URL][DOMAIN_NAME] [URL][DOMAIN_NAME] [URL][DOMAIN_NAME] [URL][D…" at bounding box center [121, 119] width 93 height 107
type textarea "x"
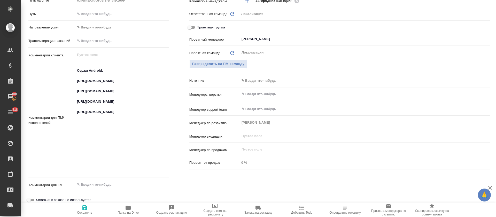
type textarea "x"
click at [88, 135] on textarea "Сержи Android: [URL][DOMAIN_NAME] [URL][DOMAIN_NAME] [URL][DOMAIN_NAME] [URL][D…" at bounding box center [121, 119] width 93 height 107
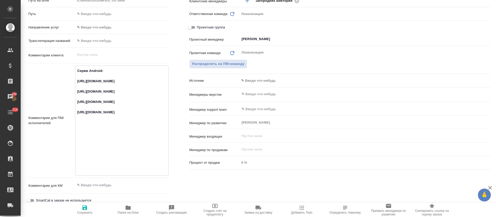
click at [88, 135] on textarea "Сержи Android: [URL][DOMAIN_NAME] [URL][DOMAIN_NAME] [URL][DOMAIN_NAME] [URL][D…" at bounding box center [121, 119] width 93 height 107
type textarea "x"
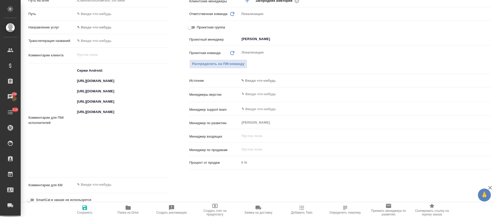
type textarea "x"
click at [115, 163] on textarea "Сержи Android: [URL][DOMAIN_NAME] [URL][DOMAIN_NAME] [URL][DOMAIN_NAME] [URL][D…" at bounding box center [121, 119] width 93 height 107
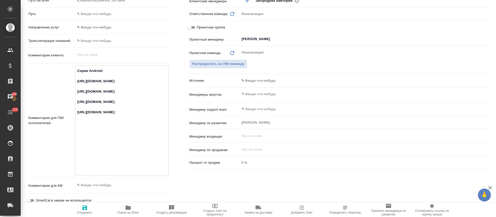
click at [115, 163] on textarea "Сержи Android: [URL][DOMAIN_NAME] [URL][DOMAIN_NAME] [URL][DOMAIN_NAME] [URL][D…" at bounding box center [121, 119] width 93 height 107
type textarea "x"
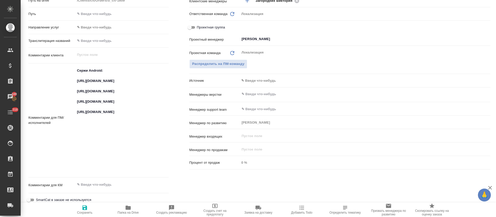
type textarea "x"
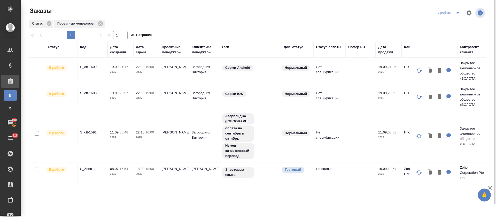
click at [457, 13] on icon "split button" at bounding box center [457, 12] width 3 height 1
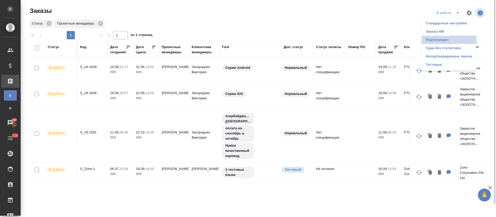
click at [452, 42] on li "Подтвержден" at bounding box center [448, 40] width 55 height 8
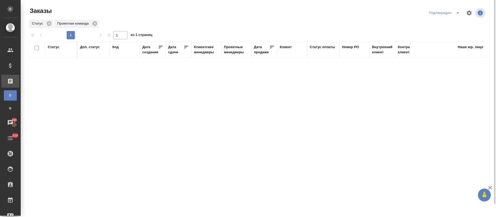
click at [454, 13] on span "split button" at bounding box center [458, 13] width 8 height 6
click at [454, 31] on li "В работе" at bounding box center [445, 31] width 55 height 8
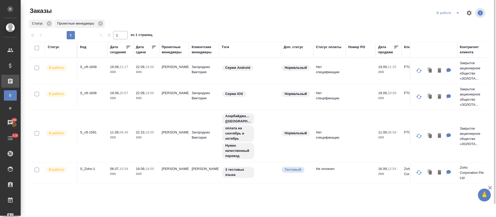
click at [88, 92] on p "S_cft-1608" at bounding box center [92, 92] width 25 height 5
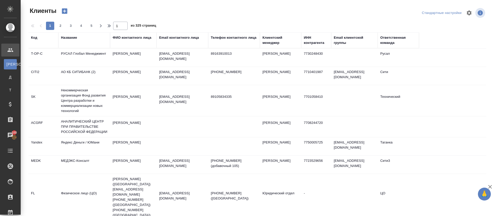
select select "RU"
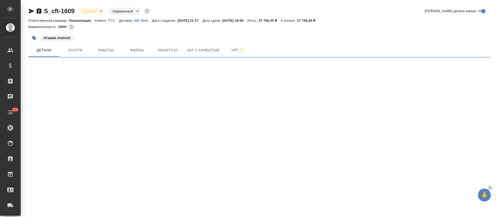
select select "RU"
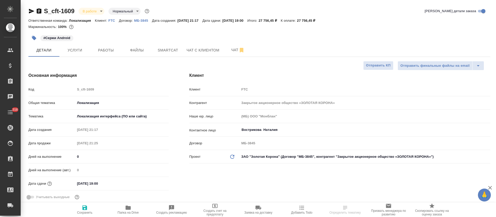
type textarea "x"
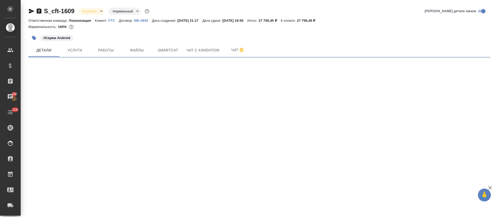
select select "RU"
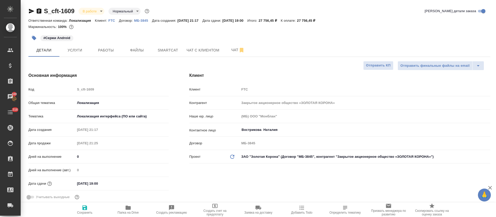
type textarea "x"
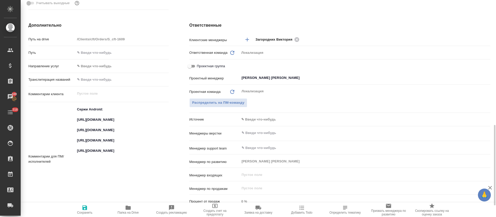
scroll to position [232, 0]
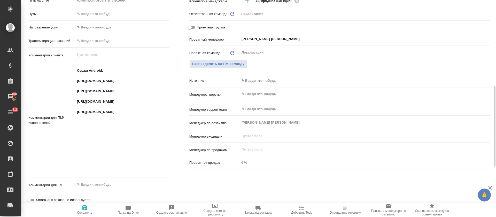
click at [95, 94] on textarea "Сержи Android: [URL][DOMAIN_NAME] [URL][DOMAIN_NAME] [URL][DOMAIN_NAME] [URL][D…" at bounding box center [121, 119] width 93 height 107
type textarea "x"
click at [95, 87] on textarea "Сержи Android: [URL][DOMAIN_NAME] [URL][DOMAIN_NAME] [URL][DOMAIN_NAME] [URL][D…" at bounding box center [121, 119] width 93 height 107
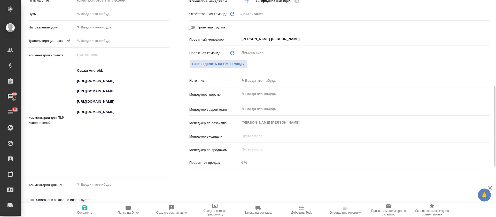
type textarea "x"
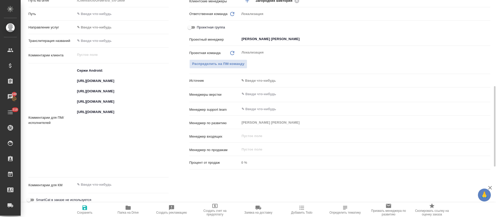
type textarea "x"
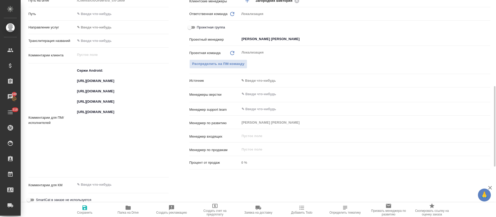
type textarea "x"
click at [90, 117] on textarea "Сержи Android: [URL][DOMAIN_NAME] [URL][DOMAIN_NAME] [URL][DOMAIN_NAME] [URL][D…" at bounding box center [121, 119] width 93 height 107
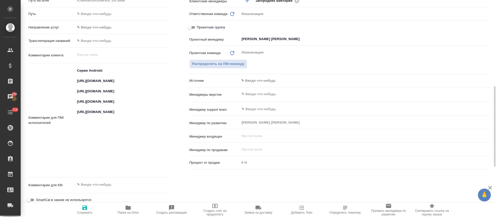
type textarea "x"
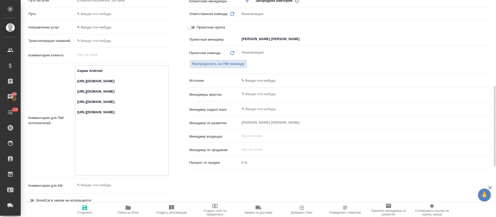
type textarea "x"
click at [93, 145] on textarea "Сержи Android: [URL][DOMAIN_NAME] [URL][DOMAIN_NAME] [URL][DOMAIN_NAME] [URL][D…" at bounding box center [121, 119] width 93 height 107
type textarea "x"
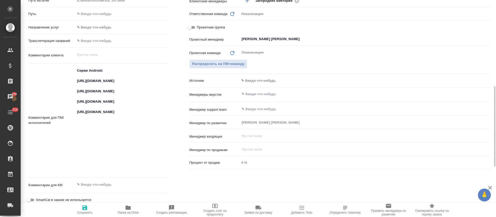
type textarea "x"
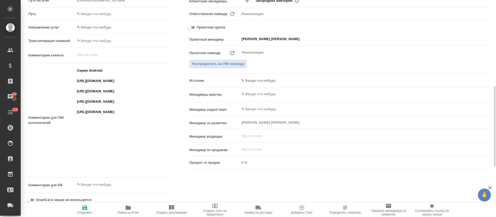
type textarea "x"
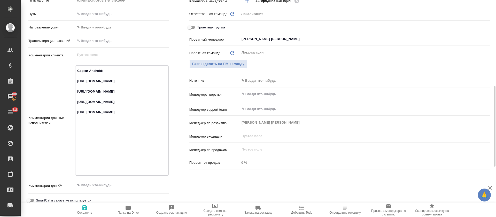
type textarea "x"
click at [100, 167] on textarea "Сержи Android: [URL][DOMAIN_NAME] [URL][DOMAIN_NAME] [URL][DOMAIN_NAME] [URL][D…" at bounding box center [121, 119] width 93 height 107
type textarea "x"
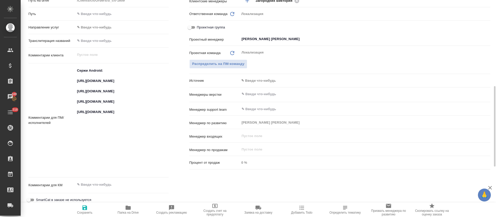
type textarea "x"
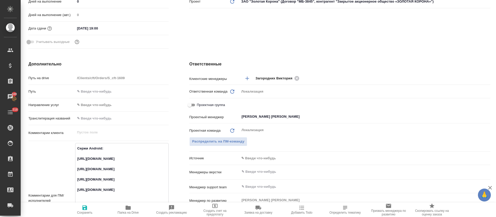
scroll to position [0, 0]
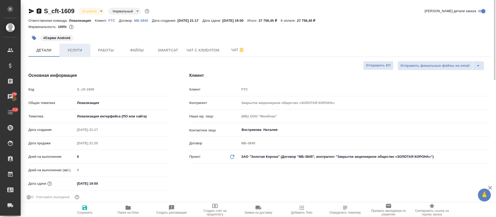
type textarea "x"
click at [85, 48] on span "Услуги" at bounding box center [74, 50] width 25 height 6
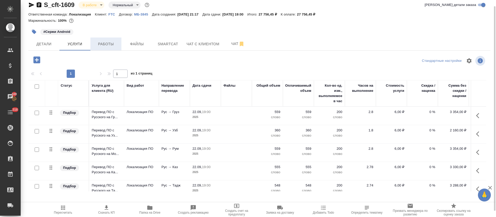
click at [112, 40] on button "Работы" at bounding box center [105, 43] width 31 height 13
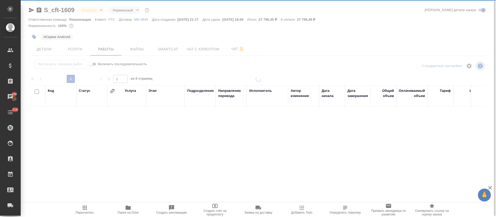
scroll to position [1, 0]
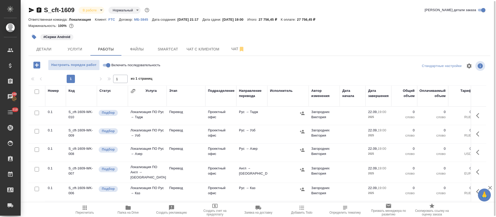
click at [107, 65] on input "Включить последовательность" at bounding box center [108, 65] width 19 height 6
checkbox input "true"
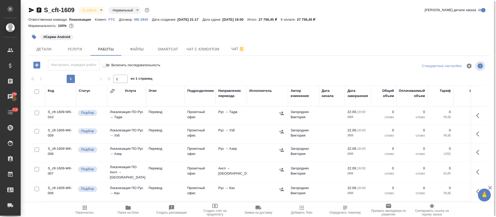
click at [476, 134] on icon "button" at bounding box center [479, 134] width 6 height 6
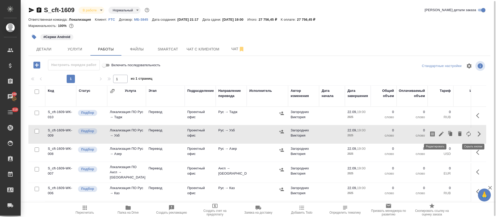
click at [439, 135] on icon "button" at bounding box center [441, 133] width 5 height 5
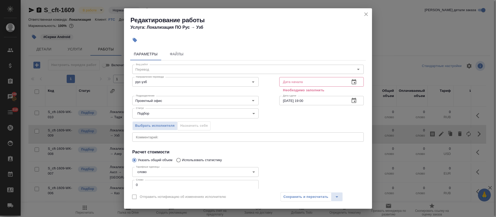
click at [137, 181] on input "0" at bounding box center [195, 184] width 126 height 9
type input "300"
click at [351, 81] on icon "button" at bounding box center [353, 81] width 5 height 5
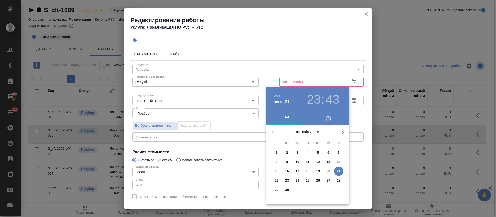
click at [337, 170] on p "21" at bounding box center [339, 170] width 4 height 5
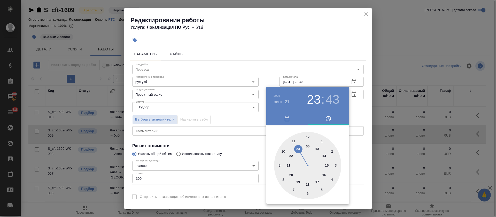
type input "[DATE] 23:43"
click at [221, 132] on div at bounding box center [248, 108] width 496 height 217
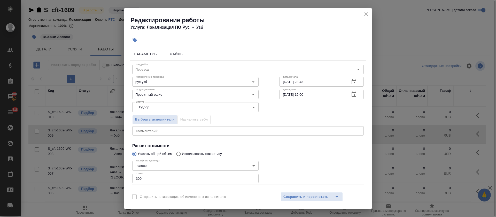
click at [351, 93] on icon "button" at bounding box center [354, 94] width 6 height 6
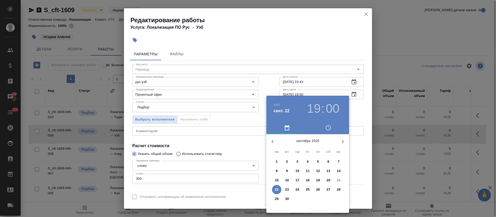
click at [275, 190] on p "22" at bounding box center [277, 189] width 4 height 5
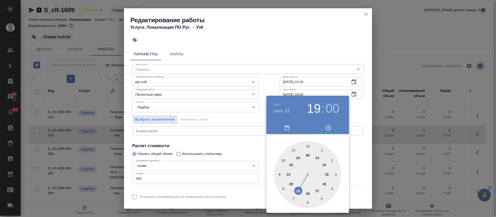
click at [327, 172] on div at bounding box center [307, 174] width 67 height 67
type input "[DATE] 15:00"
click at [248, 144] on div at bounding box center [248, 108] width 496 height 217
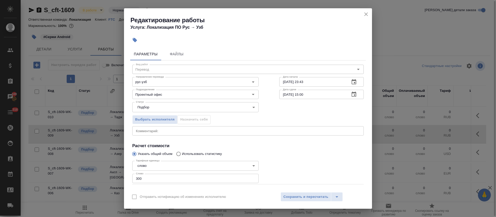
click at [173, 131] on textarea at bounding box center [248, 131] width 224 height 4
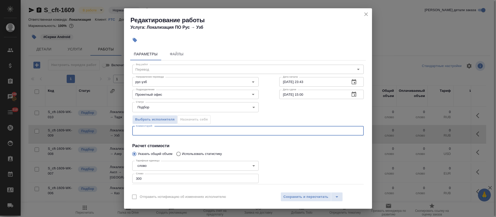
paste textarea "[URL][DOMAIN_NAME] [URL][DOMAIN_NAME] [URL][DOMAIN_NAME] [URL][DOMAIN_NAME].."
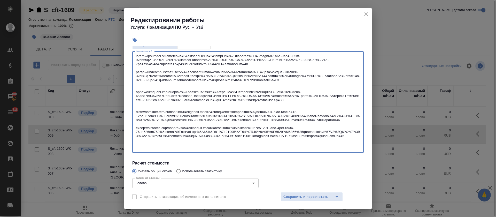
scroll to position [36, 0]
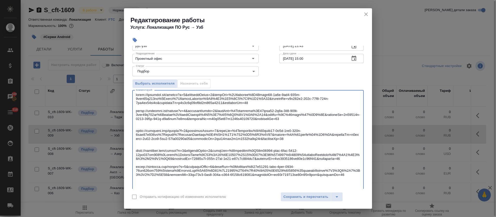
click at [253, 105] on textarea at bounding box center [248, 141] width 224 height 96
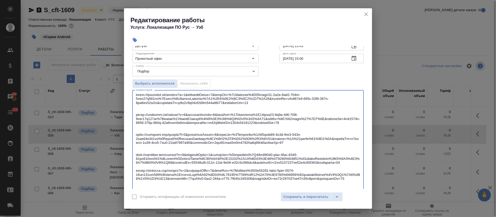
scroll to position [75, 0]
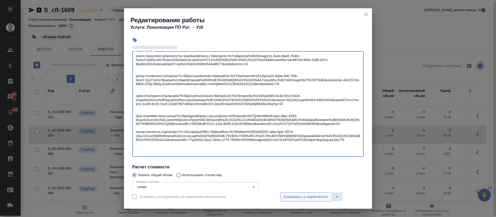
type textarea "[URL][DOMAIN_NAME] [URL][DOMAIN_NAME] [URL][DOMAIN_NAME] [URL][DOMAIN_NAME].."
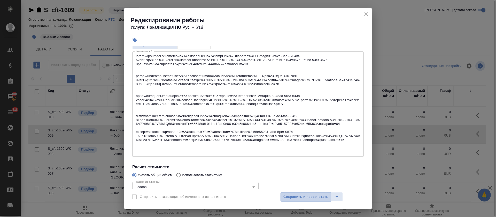
click at [290, 196] on span "Сохранить и пересчитать" at bounding box center [305, 197] width 45 height 6
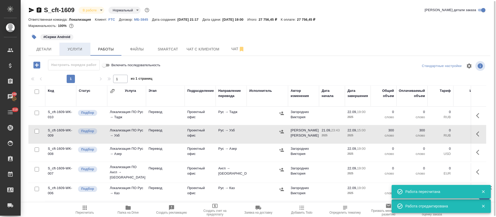
click at [75, 51] on span "Услуги" at bounding box center [74, 49] width 25 height 6
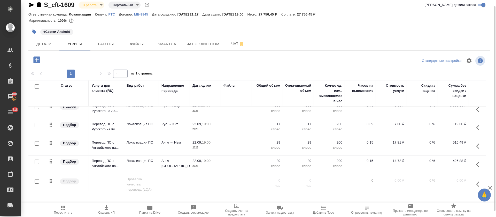
scroll to position [77, 0]
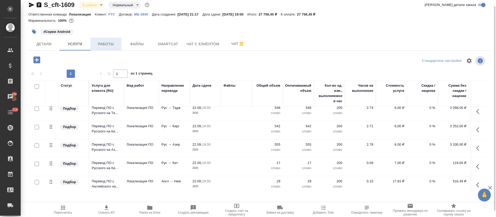
click at [97, 45] on span "Работы" at bounding box center [105, 44] width 25 height 6
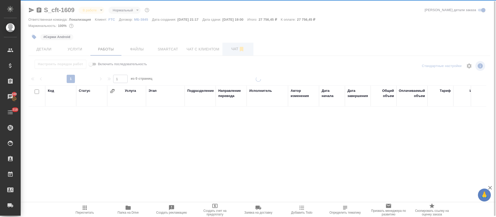
scroll to position [1, 0]
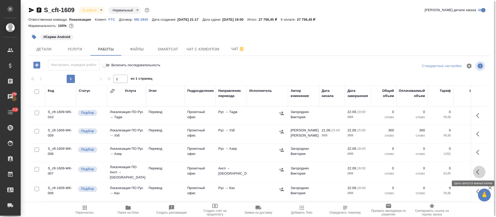
click at [476, 171] on icon "button" at bounding box center [477, 171] width 3 height 5
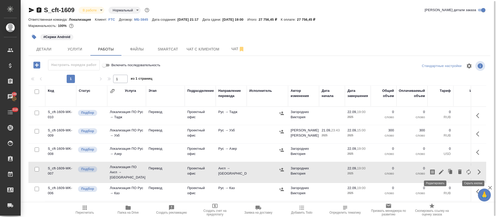
click at [439, 169] on icon "button" at bounding box center [441, 171] width 5 height 5
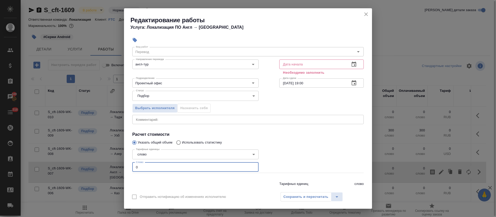
scroll to position [27, 0]
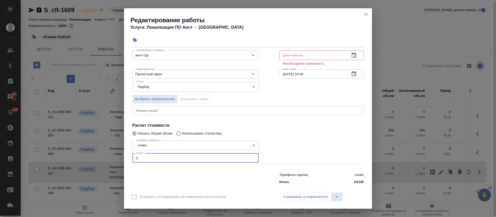
drag, startPoint x: 136, startPoint y: 185, endPoint x: 143, endPoint y: 184, distance: 7.0
click at [143, 184] on div "Вид работ Перевод Вид работ Направление перевода англ-тур Направление перевода …" at bounding box center [247, 110] width 235 height 153
type input "29"
click at [351, 56] on icon "button" at bounding box center [354, 55] width 6 height 6
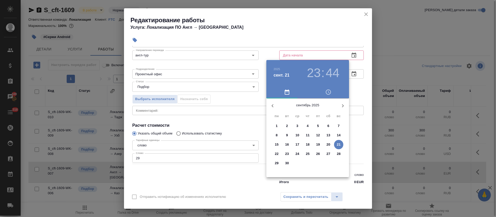
click at [338, 145] on p "21" at bounding box center [339, 144] width 4 height 5
type input "[DATE] 23:44"
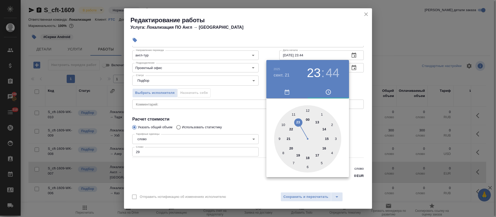
drag, startPoint x: 208, startPoint y: 121, endPoint x: 230, endPoint y: 119, distance: 21.5
click at [209, 121] on div at bounding box center [248, 108] width 496 height 217
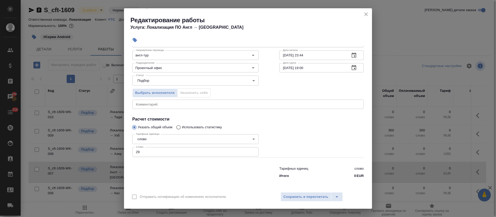
click at [351, 68] on icon "button" at bounding box center [354, 68] width 6 height 6
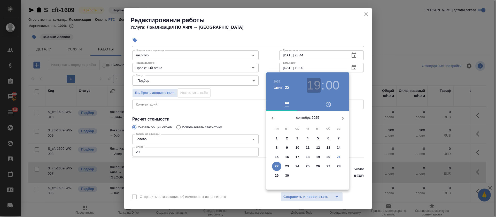
click at [319, 85] on h3 "19" at bounding box center [314, 85] width 14 height 14
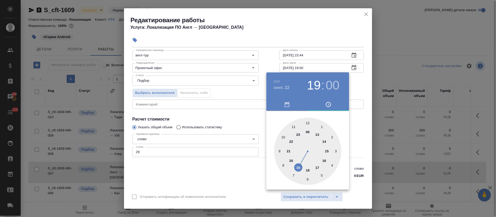
click at [326, 151] on div at bounding box center [307, 150] width 67 height 67
type input "[DATE] 15:00"
drag, startPoint x: 233, startPoint y: 123, endPoint x: 241, endPoint y: 139, distance: 18.1
click at [232, 122] on div at bounding box center [248, 108] width 496 height 217
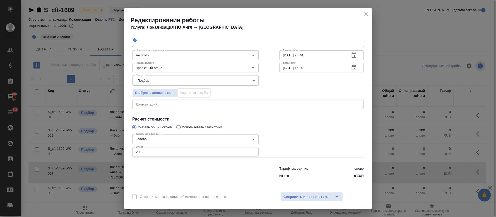
click at [176, 104] on textarea at bounding box center [248, 104] width 224 height 4
paste textarea "[URL][DOMAIN_NAME] [URL][DOMAIN_NAME] [URL][DOMAIN_NAME]"
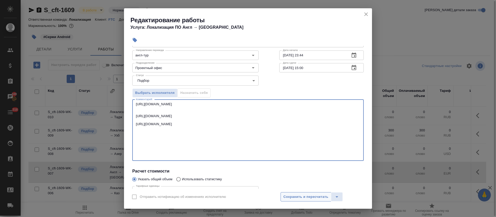
type textarea "[URL][DOMAIN_NAME] [URL][DOMAIN_NAME] [URL][DOMAIN_NAME]"
click at [315, 195] on span "Сохранить и пересчитать" at bounding box center [305, 197] width 45 height 6
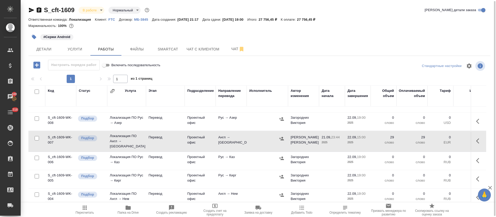
scroll to position [39, 0]
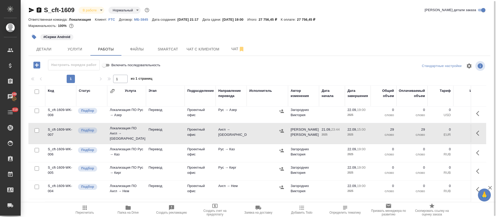
click at [476, 186] on icon "button" at bounding box center [479, 189] width 6 height 6
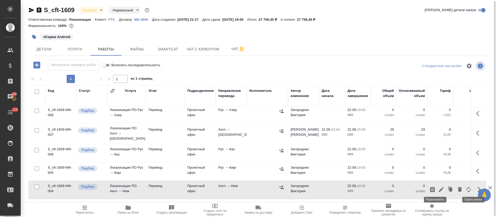
click at [438, 189] on icon "button" at bounding box center [441, 189] width 6 height 6
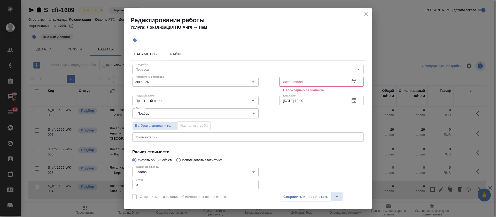
click at [196, 137] on textarea at bounding box center [248, 137] width 224 height 4
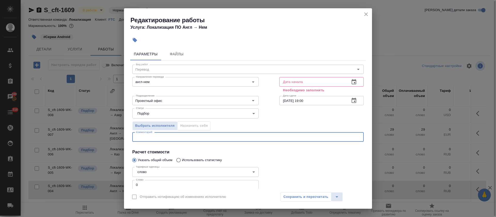
paste textarea "[URL][DOMAIN_NAME] [URL][DOMAIN_NAME] [URL][DOMAIN_NAME]"
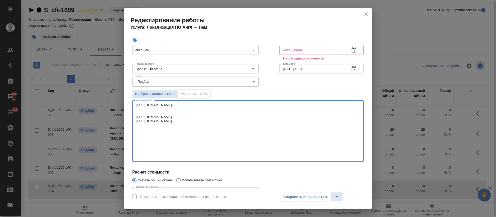
scroll to position [41, 0]
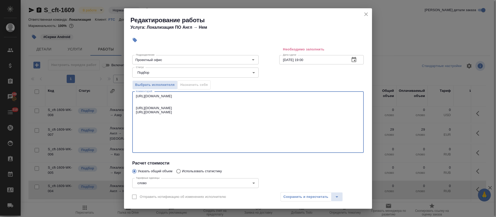
click at [280, 124] on textarea "[URL][DOMAIN_NAME] [URL][DOMAIN_NAME] [URL][DOMAIN_NAME]" at bounding box center [248, 122] width 224 height 56
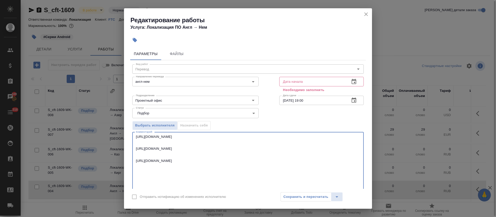
scroll to position [0, 0]
type textarea "[URL][DOMAIN_NAME] [URL][DOMAIN_NAME] [URL][DOMAIN_NAME]"
click at [351, 83] on icon "button" at bounding box center [354, 82] width 6 height 6
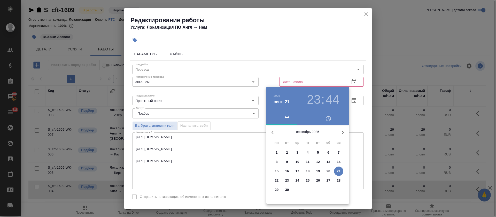
click at [339, 171] on p "21" at bounding box center [339, 170] width 4 height 5
type input "[DATE] 23:44"
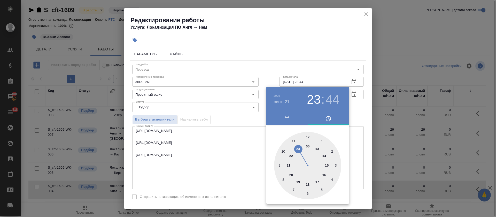
drag, startPoint x: 237, startPoint y: 115, endPoint x: 257, endPoint y: 117, distance: 20.2
click at [237, 115] on div at bounding box center [248, 108] width 496 height 217
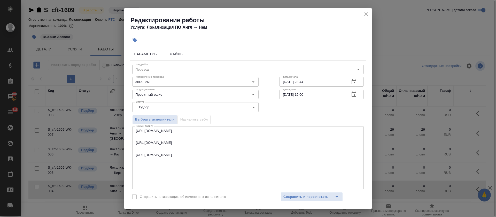
click at [351, 94] on icon "button" at bounding box center [353, 93] width 5 height 5
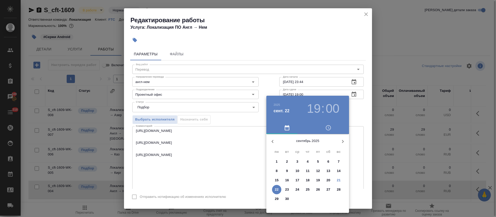
click at [315, 112] on h3 "19" at bounding box center [314, 108] width 14 height 14
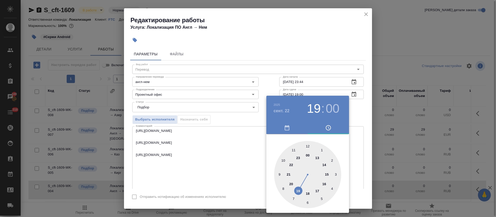
click at [326, 175] on div at bounding box center [307, 174] width 67 height 67
type input "[DATE] 15:00"
click at [238, 116] on div at bounding box center [248, 108] width 496 height 217
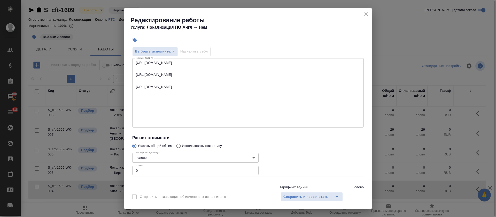
scroll to position [77, 0]
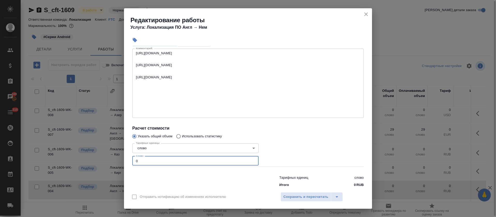
drag, startPoint x: 135, startPoint y: 162, endPoint x: 142, endPoint y: 162, distance: 7.5
click at [142, 162] on input "0" at bounding box center [195, 160] width 126 height 9
type input "29"
click at [298, 195] on span "Сохранить и пересчитать" at bounding box center [305, 197] width 45 height 6
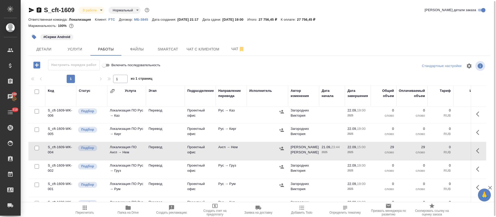
scroll to position [95, 0]
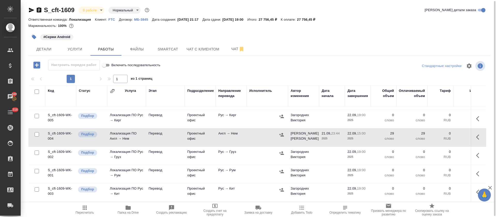
click at [476, 189] on icon "button" at bounding box center [477, 191] width 3 height 5
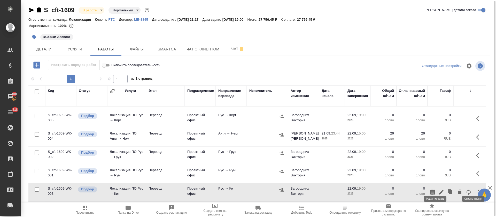
click at [439, 190] on icon "button" at bounding box center [441, 192] width 5 height 5
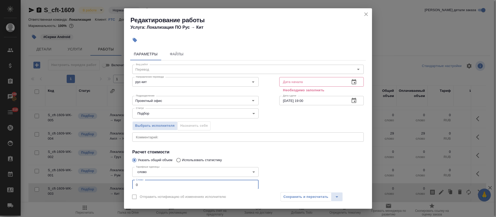
drag, startPoint x: 140, startPoint y: 181, endPoint x: 133, endPoint y: 180, distance: 6.2
click at [133, 181] on input "0" at bounding box center [195, 184] width 126 height 9
type input "17"
click at [348, 76] on button "button" at bounding box center [354, 82] width 12 height 12
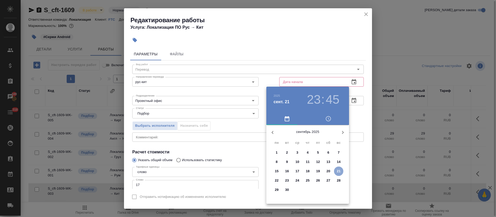
click at [338, 169] on p "21" at bounding box center [339, 170] width 4 height 5
type input "[DATE] 23:45"
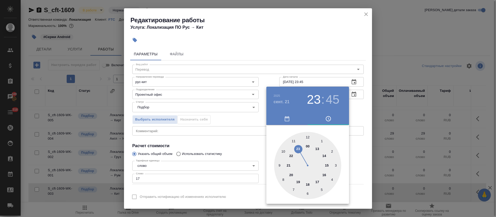
drag, startPoint x: 214, startPoint y: 130, endPoint x: 223, endPoint y: 130, distance: 9.3
click at [214, 130] on div at bounding box center [248, 108] width 496 height 217
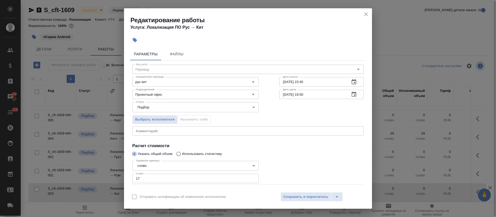
click at [352, 94] on button "button" at bounding box center [354, 94] width 12 height 12
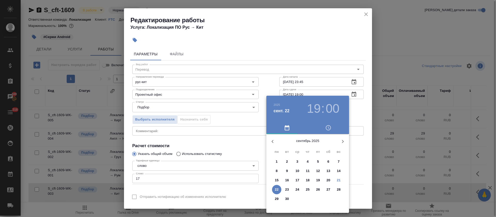
click at [317, 110] on h3 "19" at bounding box center [314, 108] width 14 height 14
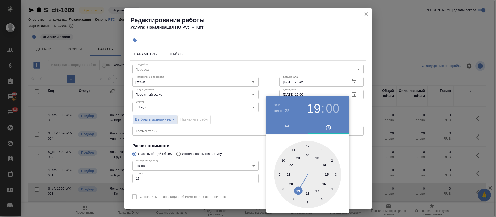
click at [327, 174] on div at bounding box center [307, 174] width 67 height 67
type input "[DATE] 15:00"
drag, startPoint x: 257, startPoint y: 155, endPoint x: 259, endPoint y: 144, distance: 11.0
click at [257, 155] on div at bounding box center [248, 108] width 496 height 217
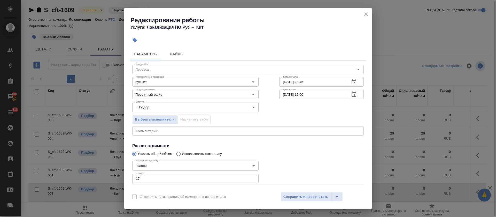
click at [183, 128] on div "x Комментарий:" at bounding box center [247, 130] width 231 height 9
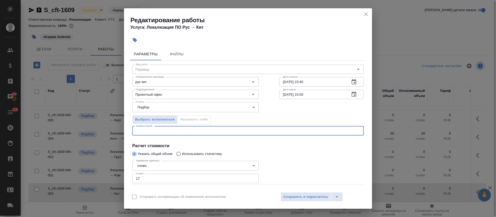
paste textarea "[URL][DOMAIN_NAME] [URL][DOMAIN_NAME]"
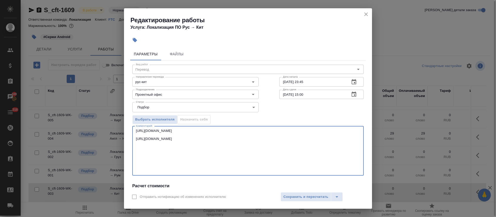
click at [241, 147] on textarea "[URL][DOMAIN_NAME] [URL][DOMAIN_NAME]" at bounding box center [248, 151] width 224 height 44
type textarea "[URL][DOMAIN_NAME] [URL][DOMAIN_NAME]"
click at [303, 197] on span "Сохранить и пересчитать" at bounding box center [305, 197] width 45 height 6
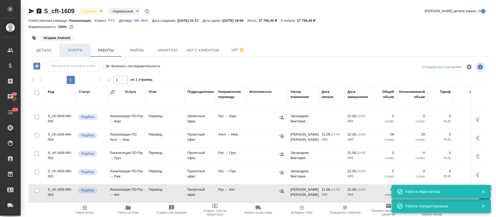
scroll to position [0, 0]
click at [72, 49] on span "Услуги" at bounding box center [74, 50] width 25 height 6
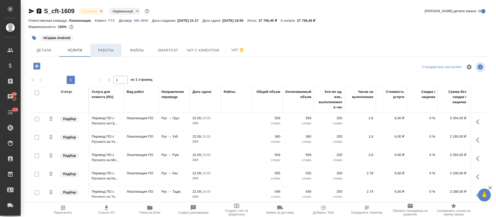
click at [114, 50] on span "Работы" at bounding box center [105, 50] width 25 height 6
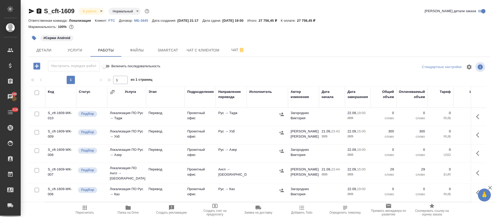
click at [36, 93] on input "checkbox" at bounding box center [37, 92] width 4 height 4
checkbox input "true"
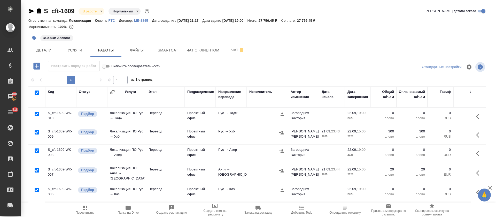
checkbox input "true"
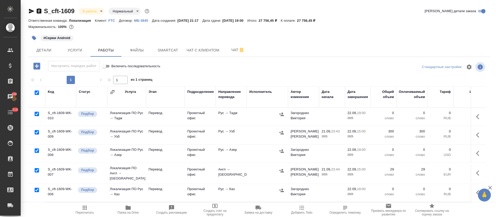
checkbox input "true"
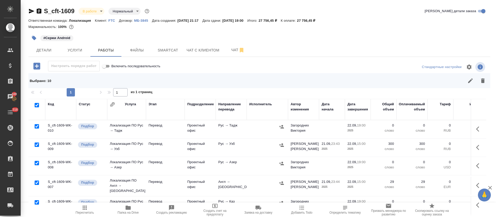
click at [38, 144] on input "checkbox" at bounding box center [37, 144] width 4 height 4
checkbox input "false"
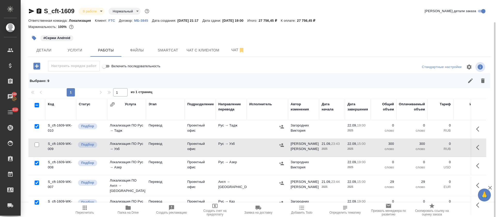
scroll to position [39, 0]
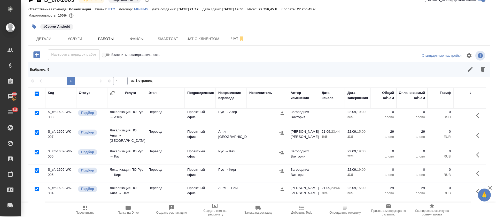
click at [37, 130] on input "checkbox" at bounding box center [37, 132] width 4 height 4
checkbox input "false"
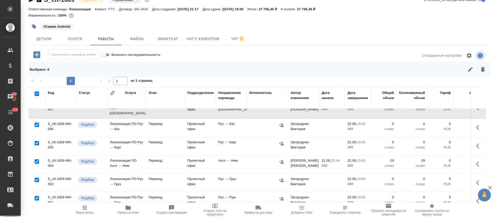
scroll to position [77, 0]
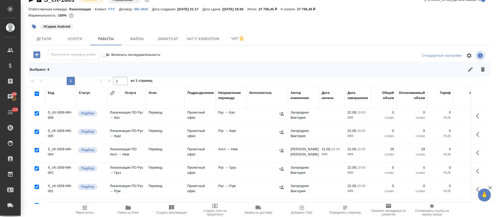
click at [36, 148] on input "checkbox" at bounding box center [37, 150] width 4 height 4
checkbox input "false"
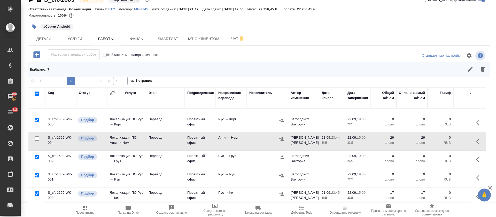
scroll to position [95, 0]
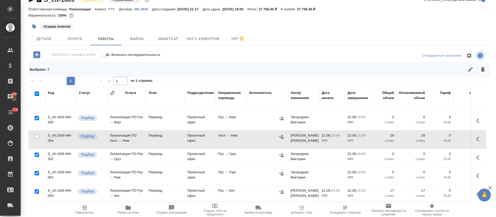
click at [37, 189] on input "checkbox" at bounding box center [37, 191] width 4 height 4
checkbox input "false"
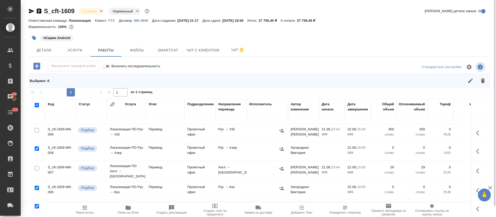
scroll to position [0, 0]
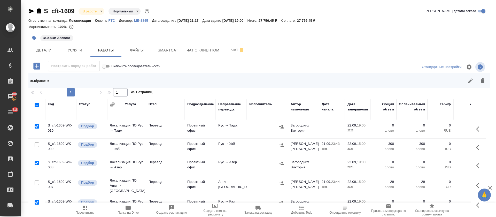
click at [467, 84] on button "button" at bounding box center [470, 80] width 12 height 12
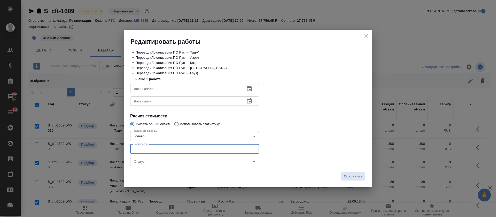
click at [155, 145] on input "number" at bounding box center [194, 148] width 129 height 9
type input "500"
click at [249, 88] on icon "button" at bounding box center [249, 88] width 6 height 6
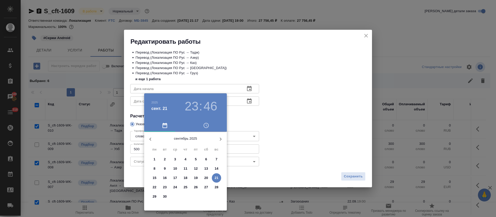
click at [216, 177] on p "21" at bounding box center [217, 177] width 4 height 5
type input "21.09.2025 23:46"
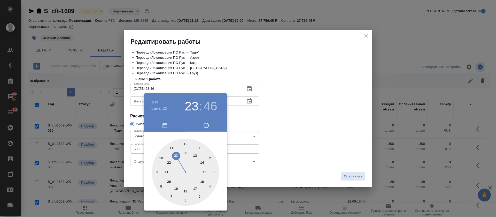
click at [254, 128] on div at bounding box center [248, 108] width 496 height 217
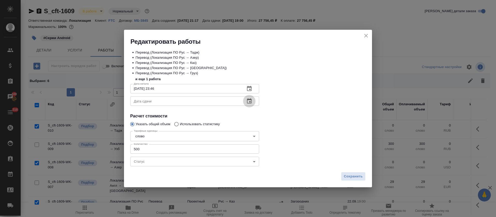
click at [248, 100] on icon "button" at bounding box center [249, 101] width 6 height 6
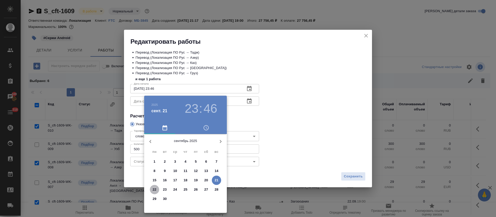
click at [153, 189] on p "22" at bounding box center [155, 189] width 4 height 5
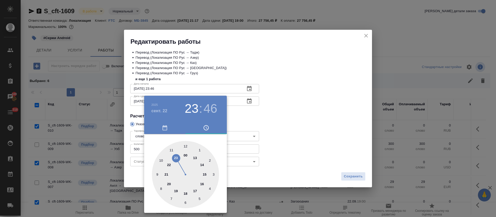
click at [204, 174] on div at bounding box center [185, 174] width 67 height 67
click at [186, 143] on div at bounding box center [185, 174] width 67 height 67
type input "22.09.2025 15:00"
click at [284, 123] on div at bounding box center [248, 108] width 496 height 217
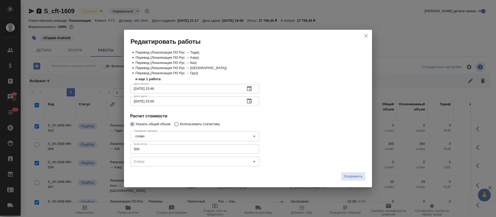
click at [350, 175] on div "2025 сент. 22 15 : 00 00 05 10 15 20 25 30 35 40 45 50 55" at bounding box center [248, 108] width 496 height 217
click at [352, 176] on span "Сохранить" at bounding box center [353, 176] width 19 height 6
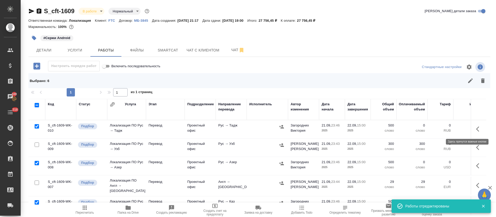
click at [476, 128] on icon "button" at bounding box center [479, 129] width 6 height 6
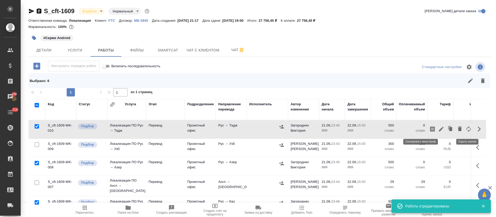
click at [439, 130] on icon "button" at bounding box center [441, 129] width 5 height 5
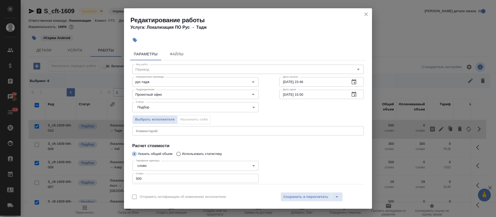
click at [193, 131] on textarea at bounding box center [248, 131] width 224 height 4
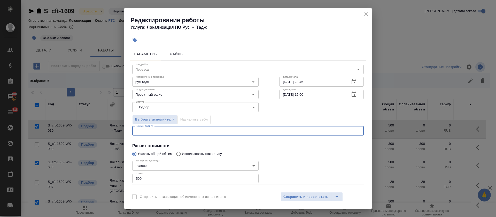
paste textarea "https://smartcat.com/editor?v=2&selectedStage=1&backUrl=%2Fprojects%2F83fbdc97-…"
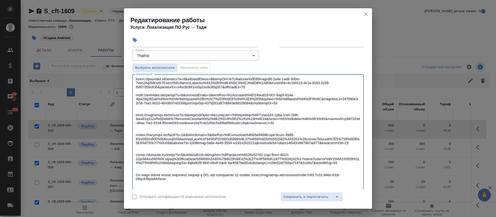
scroll to position [90, 0]
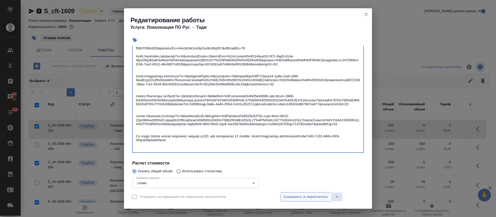
type textarea "https://smartcat.com/editor?v=2&selectedStage=1&backUrl=%2Fprojects%2F83fbdc97-…"
click at [304, 192] on button "Сохранить и пересчитать" at bounding box center [305, 196] width 51 height 9
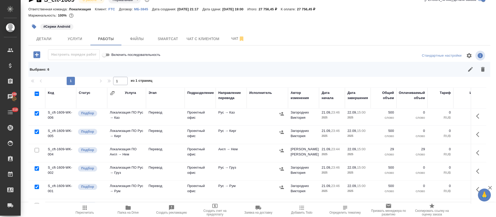
scroll to position [95, 0]
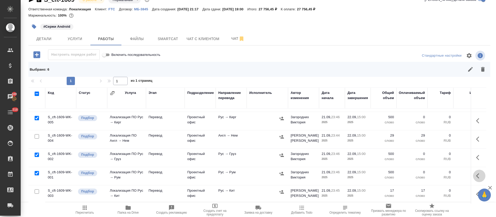
click at [476, 173] on icon "button" at bounding box center [477, 175] width 3 height 5
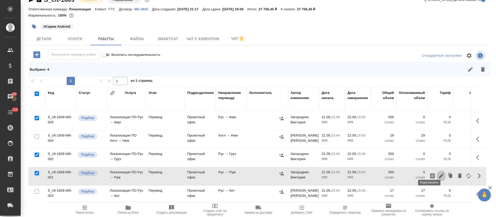
click at [438, 172] on icon "button" at bounding box center [441, 175] width 6 height 6
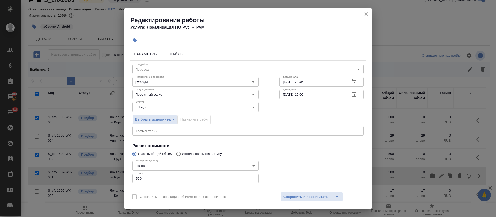
click at [161, 133] on div "x Комментарий:" at bounding box center [247, 130] width 231 height 9
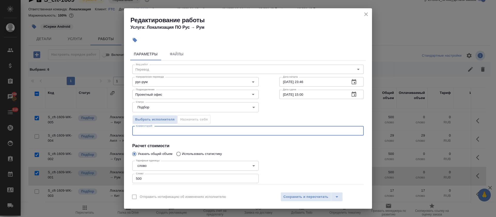
paste textarea "https://smartcat.com/editor?v=2&selectedStage=1&backUrl=%2Fprojects%2F83fbdc97-…"
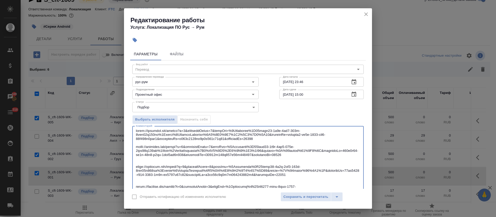
scroll to position [60, 0]
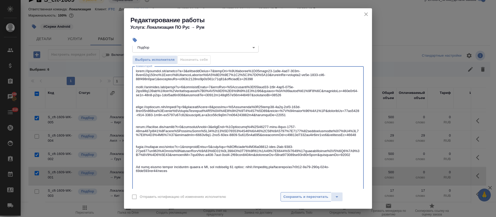
type textarea "https://smartcat.com/editor?v=2&selectedStage=1&backUrl=%2Fprojects%2F83fbdc97-…"
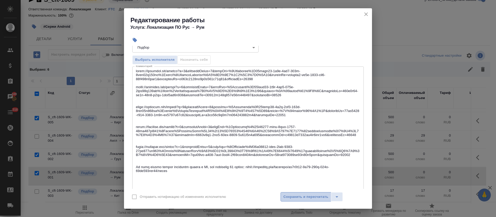
click at [288, 199] on span "Сохранить и пересчитать" at bounding box center [305, 197] width 45 height 6
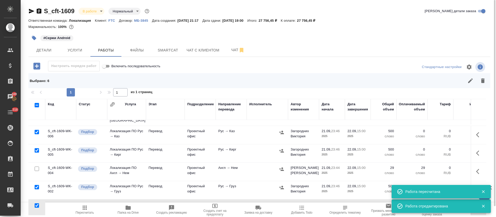
scroll to position [56, 0]
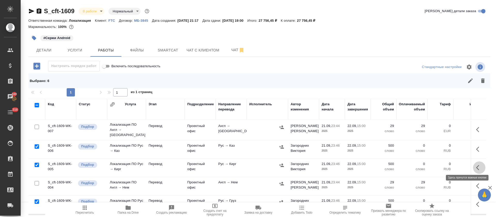
click at [473, 166] on button "button" at bounding box center [479, 167] width 12 height 12
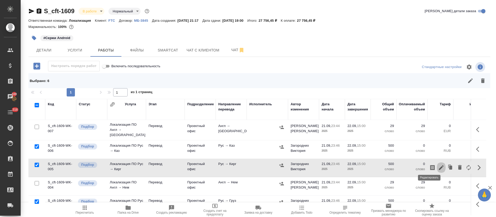
click at [438, 167] on icon "button" at bounding box center [441, 167] width 6 height 6
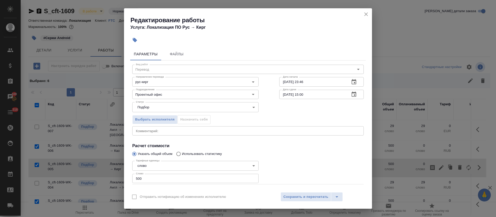
click at [164, 132] on textarea at bounding box center [248, 131] width 224 height 4
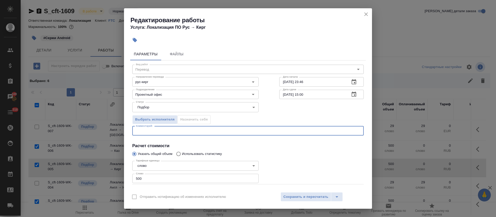
paste textarea "https://smartcat.com/editor?v=2&selectedStage=1&backUrl=%2Fprojects%2F83fbdc97-…"
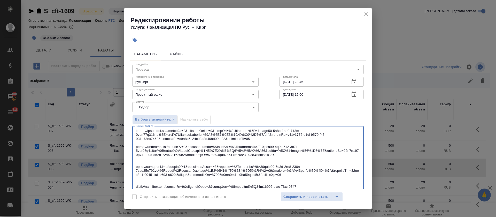
scroll to position [52, 0]
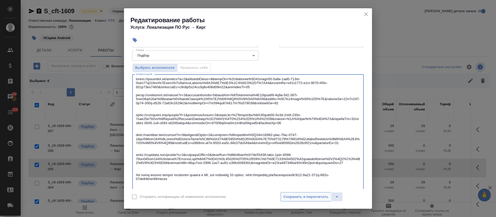
type textarea "https://smartcat.com/editor?v=2&selectedStage=1&backUrl=%2Fprojects%2F83fbdc97-…"
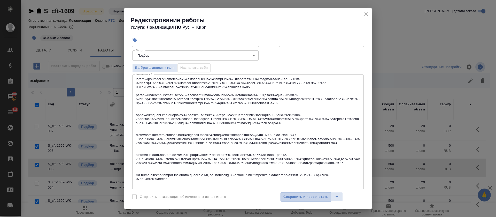
click at [321, 198] on span "Сохранить и пересчитать" at bounding box center [305, 197] width 45 height 6
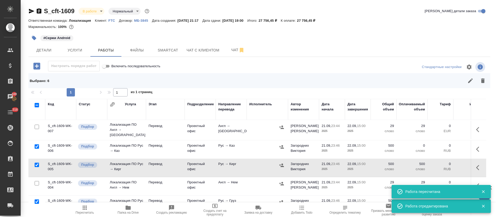
click at [476, 146] on icon "button" at bounding box center [479, 149] width 6 height 6
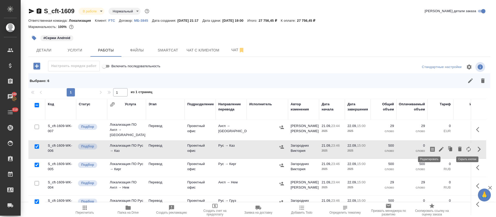
click at [439, 147] on icon "button" at bounding box center [441, 149] width 5 height 5
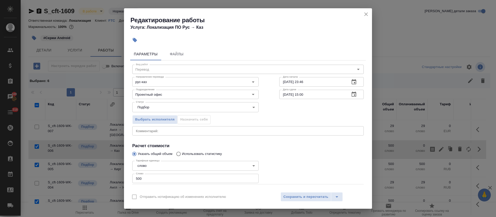
click at [154, 129] on textarea at bounding box center [248, 131] width 224 height 4
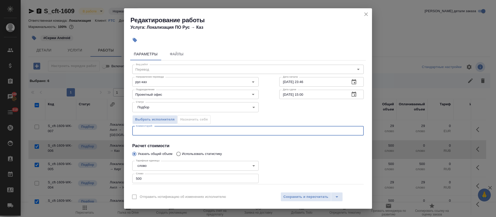
paste textarea "https://smartcat.com/editor?v=2&selectedStage=1&backUrl=%2Fprojects%2F83fbdc97-…"
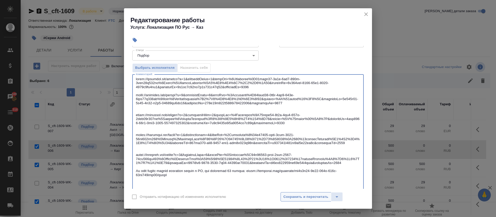
type textarea "https://smartcat.com/editor?v=2&selectedStage=1&backUrl=%2Fprojects%2F83fbdc97-…"
click at [291, 197] on span "Сохранить и пересчитать" at bounding box center [305, 197] width 45 height 6
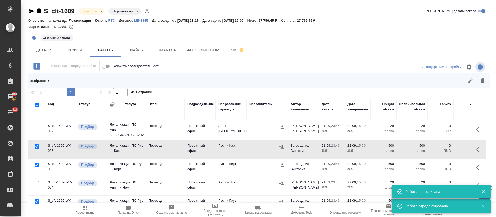
scroll to position [95, 0]
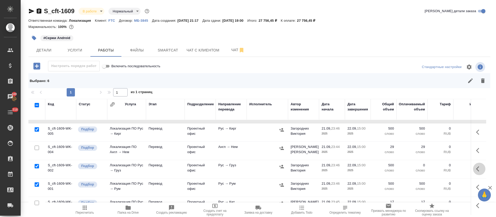
click at [476, 166] on icon "button" at bounding box center [477, 168] width 3 height 5
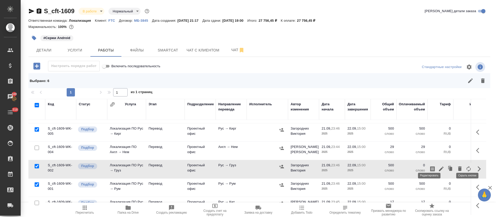
click at [438, 166] on icon "button" at bounding box center [441, 169] width 6 height 6
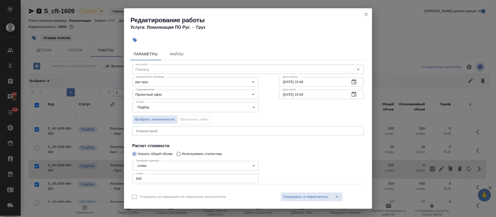
click at [190, 132] on div "x Комментарий:" at bounding box center [247, 130] width 231 height 9
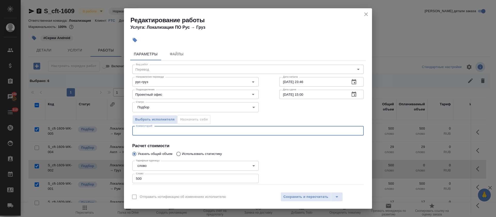
paste textarea "https://smartcat.com/editor?v=2&selectedStage=1&backUrl=%2Fprojects%2F83fbdc97-…"
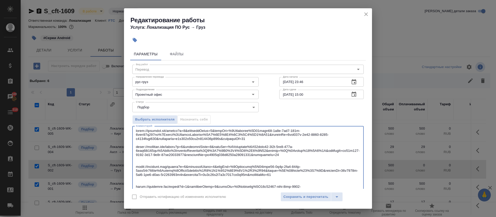
scroll to position [52, 0]
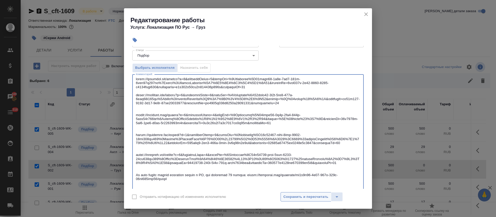
type textarea "https://smartcat.com/editor?v=2&selectedStage=1&backUrl=%2Fprojects%2F83fbdc97-…"
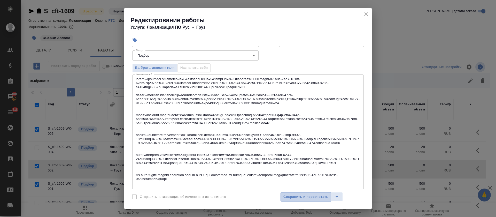
click at [303, 196] on span "Сохранить и пересчитать" at bounding box center [305, 197] width 45 height 6
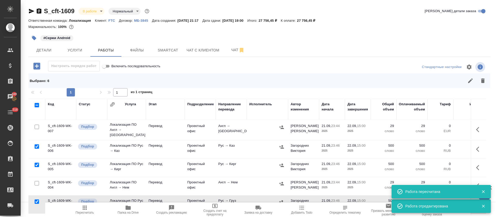
scroll to position [17, 0]
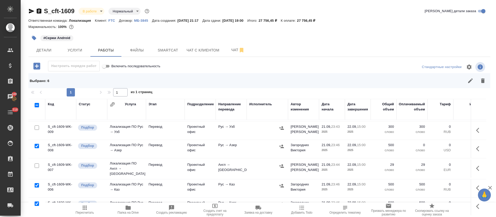
click at [476, 147] on icon "button" at bounding box center [479, 148] width 6 height 6
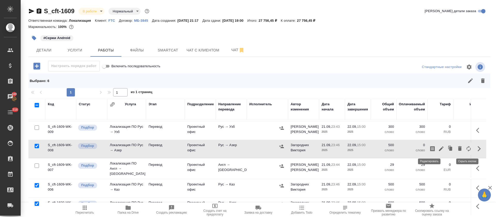
click at [438, 148] on icon "button" at bounding box center [441, 148] width 6 height 6
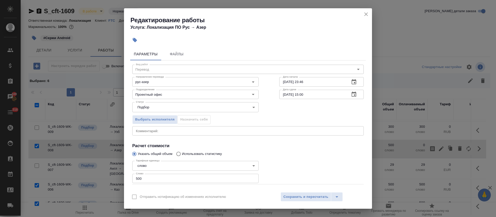
click at [186, 135] on div "x Комментарий:" at bounding box center [247, 130] width 231 height 9
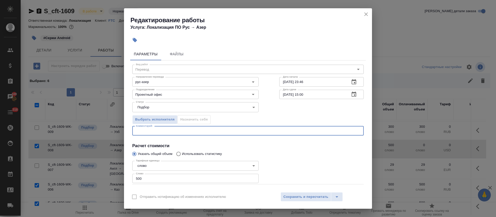
paste textarea "https://smartcat.com/editor?v=2&selectedStage=1&backUrl=%2Fprojects%2F83fbdc97-…"
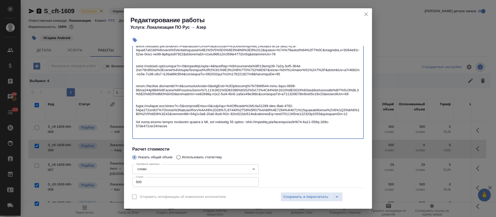
scroll to position [130, 0]
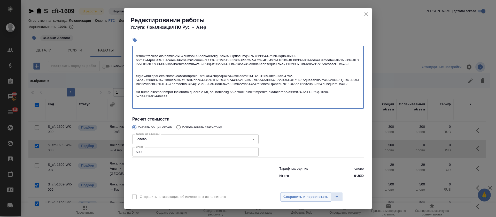
type textarea "https://smartcat.com/editor?v=2&selectedStage=1&backUrl=%2Fprojects%2F83fbdc97-…"
click at [303, 195] on span "Сохранить и пересчитать" at bounding box center [305, 197] width 45 height 6
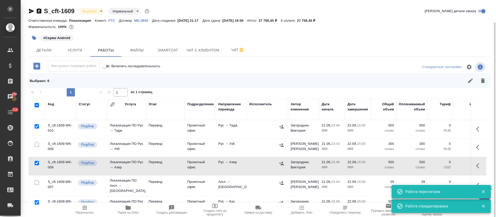
scroll to position [39, 0]
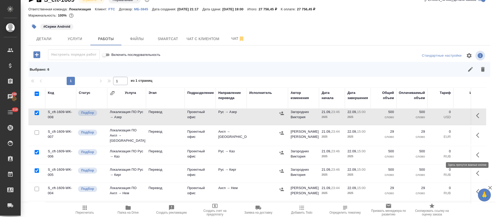
click at [476, 152] on icon "button" at bounding box center [479, 155] width 6 height 6
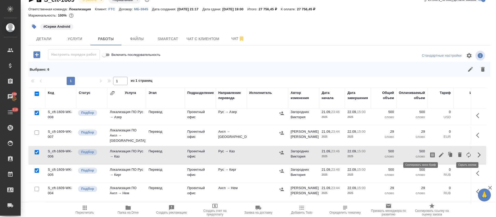
click at [430, 153] on icon "button" at bounding box center [432, 154] width 5 height 5
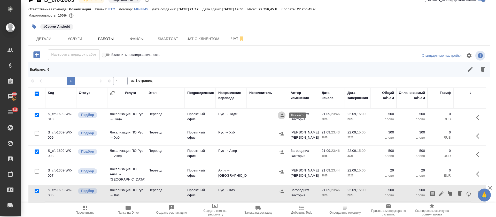
click at [282, 115] on icon "button" at bounding box center [281, 115] width 5 height 5
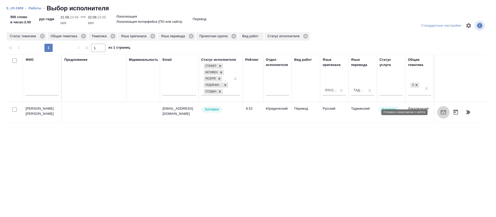
click at [440, 113] on icon "button" at bounding box center [443, 112] width 6 height 6
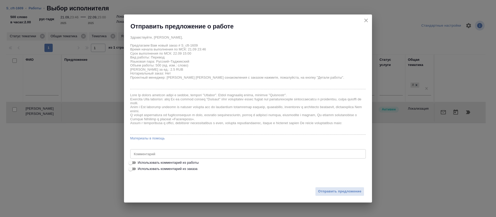
click at [184, 161] on span "Использовать комментарий из работы" at bounding box center [168, 162] width 61 height 5
click at [140, 161] on input "Использовать комментарий из работы" at bounding box center [130, 162] width 19 height 6
checkbox input "true"
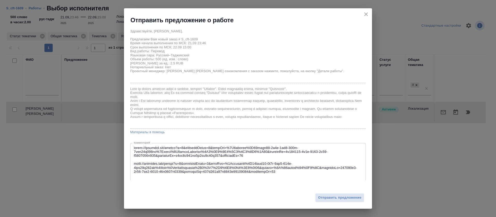
scroll to position [95, 0]
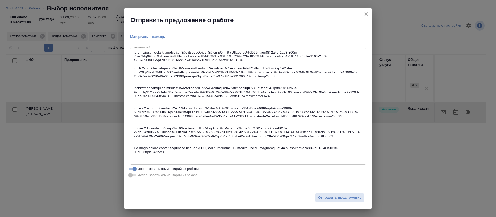
click at [169, 64] on textarea at bounding box center [248, 106] width 228 height 112
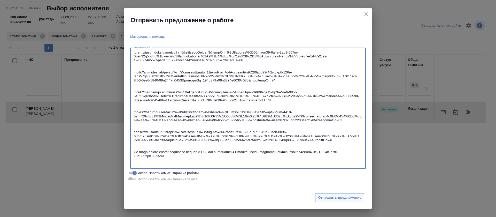
type textarea "https://smartcat.com/editor?v=2&selectedStage=1&backUrl=%2Fprojects%2F83fbdc97-…"
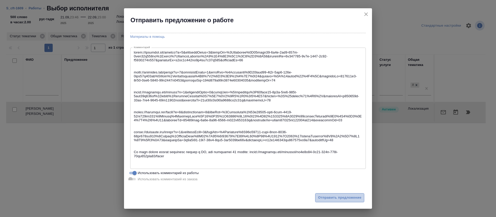
click at [337, 199] on span "Отправить предложение" at bounding box center [339, 197] width 43 height 6
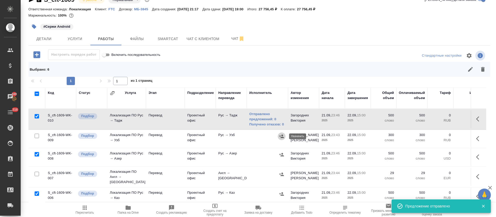
click at [281, 136] on icon "button" at bounding box center [281, 135] width 5 height 5
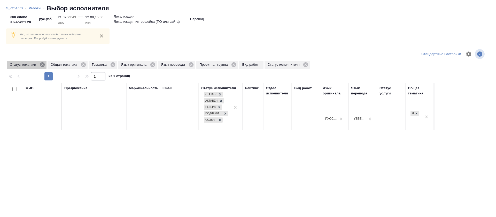
click at [43, 65] on icon at bounding box center [43, 65] width 6 height 6
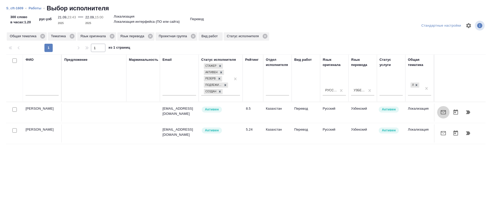
click at [440, 111] on icon "button" at bounding box center [443, 112] width 6 height 6
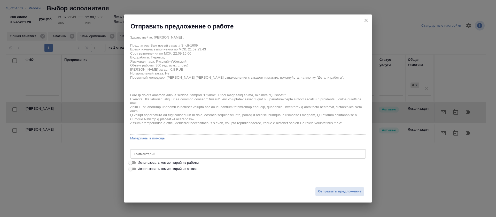
click at [188, 160] on span "Использовать комментарий из работы" at bounding box center [168, 162] width 61 height 5
click at [140, 160] on input "Использовать комментарий из работы" at bounding box center [130, 162] width 19 height 6
checkbox input "true"
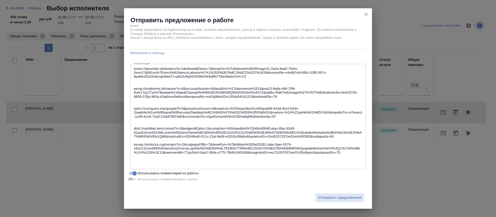
scroll to position [83, 0]
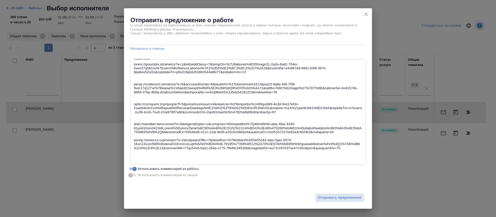
click at [193, 136] on textarea at bounding box center [248, 112] width 228 height 100
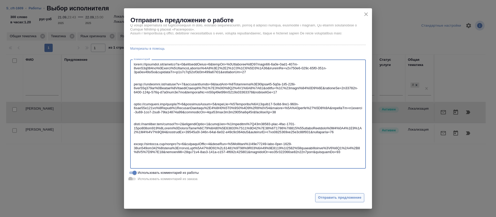
type textarea "https://smartcat.com/editor?v=2&selectedStage=1&backUrl=%2Fprojects%2F83fbdc97-…"
click at [332, 196] on span "Отправить предложение" at bounding box center [339, 197] width 43 height 6
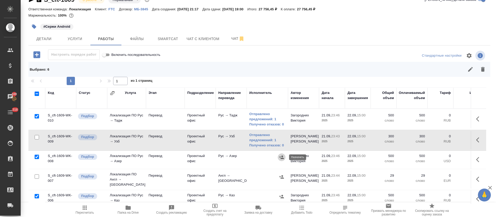
click at [283, 157] on icon "button" at bounding box center [281, 156] width 5 height 5
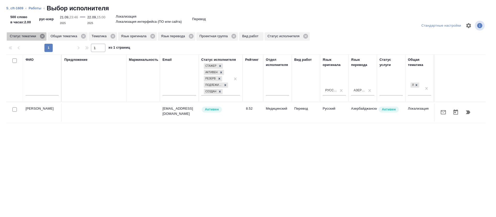
click at [43, 37] on icon at bounding box center [42, 36] width 5 height 5
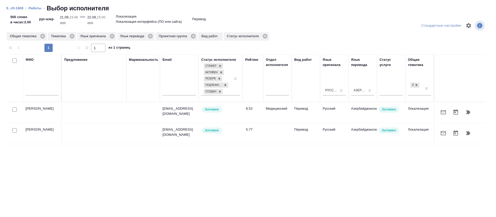
click at [440, 132] on icon "button" at bounding box center [443, 133] width 6 height 6
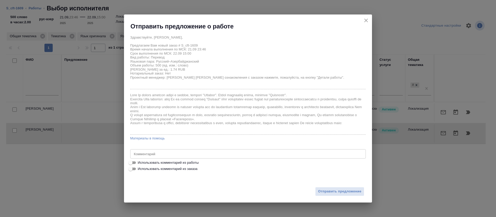
click at [150, 164] on span "Использовать комментарий из работы" at bounding box center [168, 162] width 61 height 5
click at [140, 164] on input "Использовать комментарий из работы" at bounding box center [130, 162] width 19 height 6
checkbox input "true"
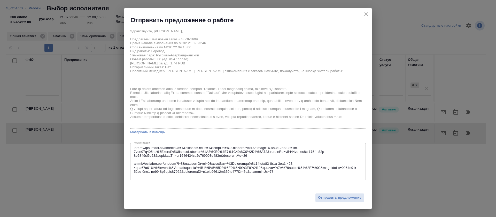
scroll to position [91, 0]
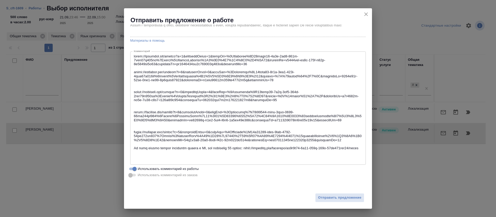
click at [257, 65] on textarea at bounding box center [248, 108] width 228 height 108
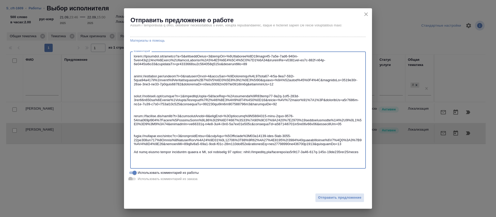
click at [233, 147] on textarea at bounding box center [248, 110] width 228 height 112
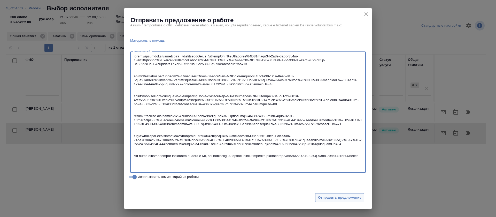
type textarea "https://smartcat.com/editor?v=2&selectedStage=1&backUrl=%2Fprojects%2F83fbdc97-…"
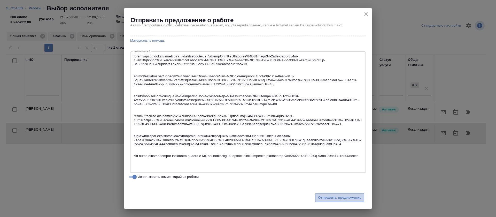
click at [327, 199] on span "Отправить предложение" at bounding box center [339, 197] width 43 height 6
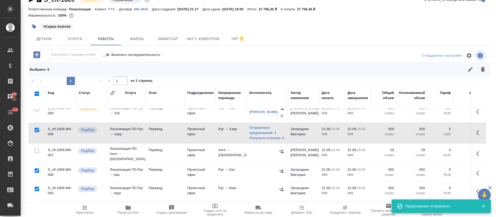
scroll to position [39, 0]
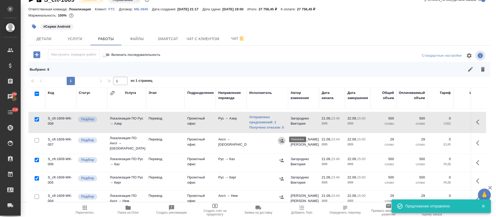
click at [282, 141] on icon "button" at bounding box center [281, 140] width 5 height 5
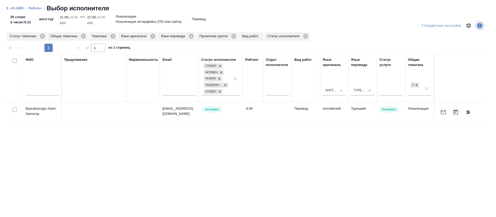
click at [440, 112] on icon "button" at bounding box center [443, 112] width 6 height 6
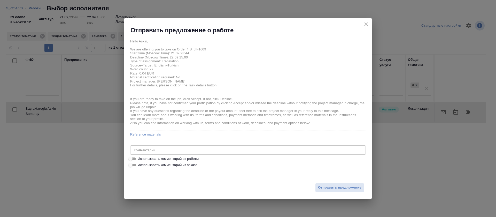
click at [187, 157] on span "Использовать комментарий из работы" at bounding box center [168, 158] width 61 height 5
click at [140, 157] on input "Использовать комментарий из работы" at bounding box center [130, 158] width 19 height 6
checkbox input "true"
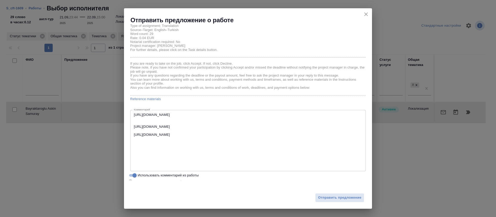
scroll to position [32, 0]
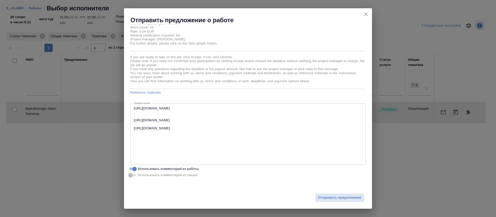
click at [298, 133] on textarea "https://smartcat.com/editor?v=2&selectedStage=1&backUrl=%2Fprojects%2Fa3e2d400-…" at bounding box center [248, 134] width 228 height 56
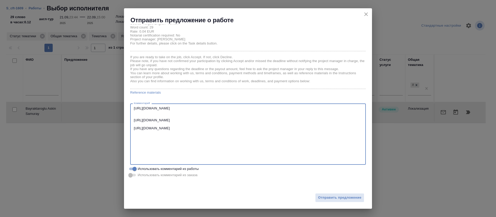
click at [299, 139] on textarea "https://smartcat.com/editor?v=2&selectedStage=1&backUrl=%2Fprojects%2Fa3e2d400-…" at bounding box center [248, 134] width 228 height 56
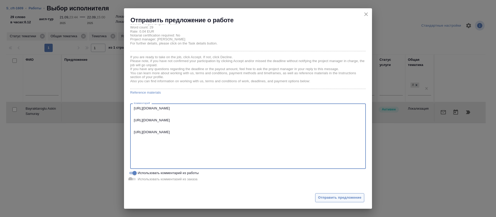
type textarea "https://smartcat.com/editor?v=2&selectedStage=1&backUrl=%2Fprojects%2Fa3e2d400-…"
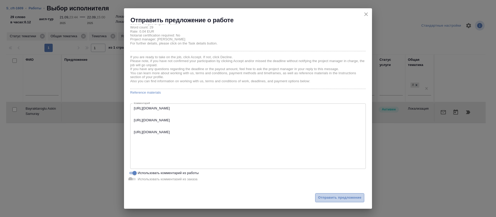
click at [330, 195] on span "Отправить предложение" at bounding box center [339, 197] width 43 height 6
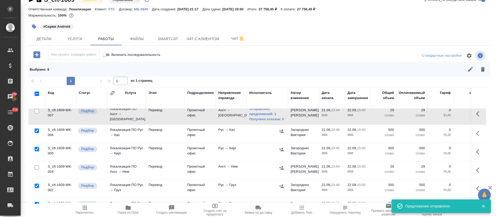
scroll to position [77, 0]
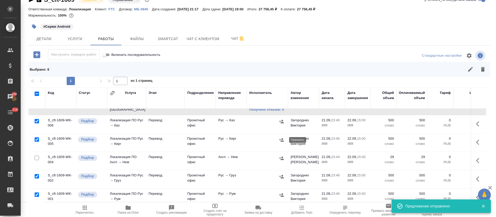
click at [282, 139] on icon "button" at bounding box center [281, 139] width 5 height 3
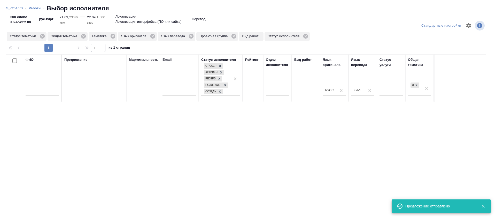
click at [51, 89] on input "text" at bounding box center [42, 92] width 33 height 6
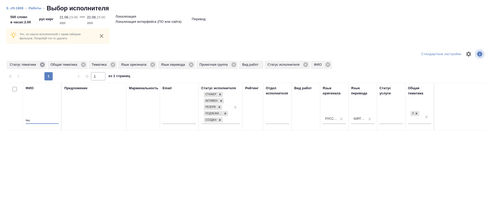
type input "чы"
click at [42, 65] on icon at bounding box center [42, 64] width 5 height 5
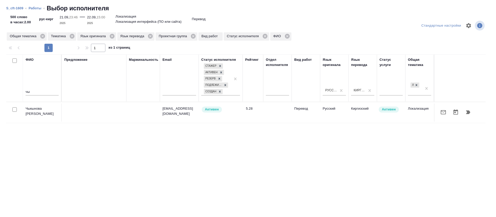
click at [440, 109] on icon "button" at bounding box center [443, 112] width 6 height 6
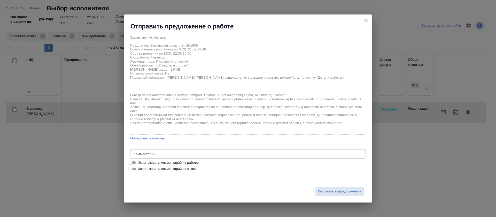
click at [155, 164] on span "Использовать комментарий из работы" at bounding box center [168, 162] width 61 height 5
click at [140, 164] on input "Использовать комментарий из работы" at bounding box center [130, 162] width 19 height 6
checkbox input "true"
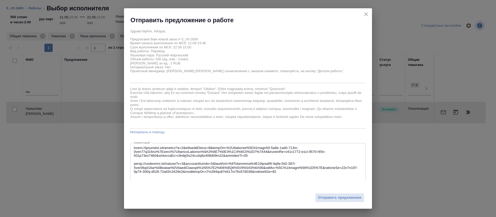
scroll to position [95, 0]
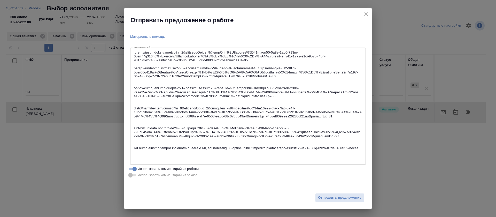
click at [292, 65] on textarea at bounding box center [248, 106] width 228 height 112
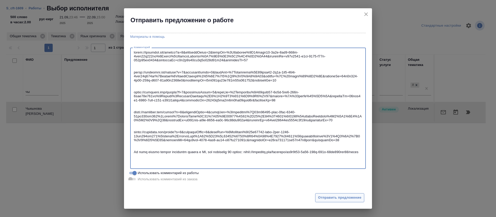
type textarea "https://smartcat.com/editor?v=2&selectedStage=1&backUrl=%2Fprojects%2F83fbdc97-…"
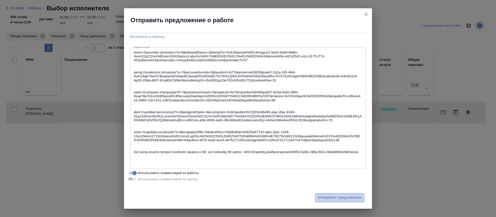
click at [337, 200] on button "Отправить предложение" at bounding box center [339, 197] width 49 height 9
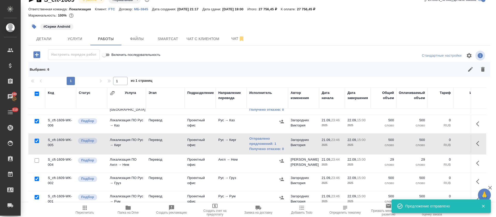
click at [282, 160] on icon "button" at bounding box center [281, 160] width 5 height 3
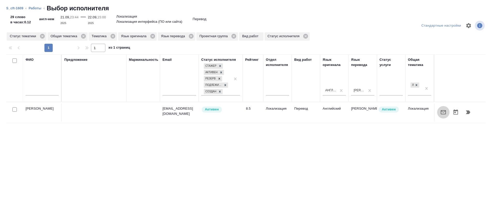
click at [440, 112] on icon "button" at bounding box center [442, 112] width 5 height 4
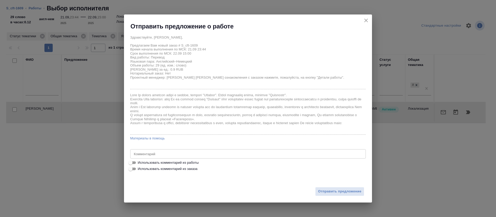
click at [187, 159] on div "Здравствуйте, Алексей, Предлагаем Вам новый заказ # S_cft-1609 Время начала вып…" at bounding box center [247, 102] width 235 height 139
click at [187, 162] on span "Использовать комментарий из работы" at bounding box center [168, 162] width 61 height 5
click at [140, 162] on input "Использовать комментарий из работы" at bounding box center [130, 162] width 19 height 6
checkbox input "true"
type textarea "https://smartcat.com/editor?v=2&selectedStage=1&backUrl=%2Fprojects%2Fa3e2d400-…"
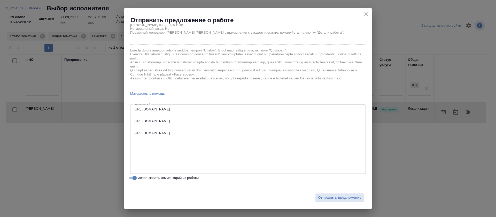
scroll to position [48, 0]
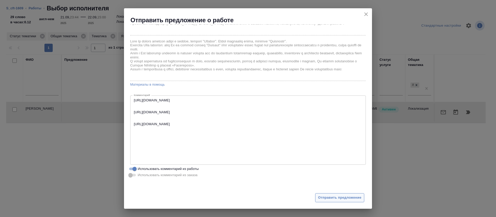
click at [347, 199] on span "Отправить предложение" at bounding box center [339, 197] width 43 height 6
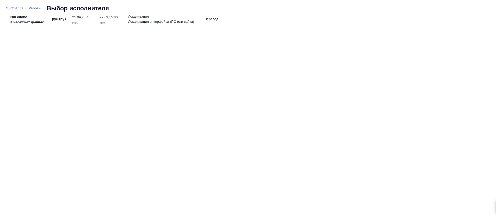
scroll to position [110, 0]
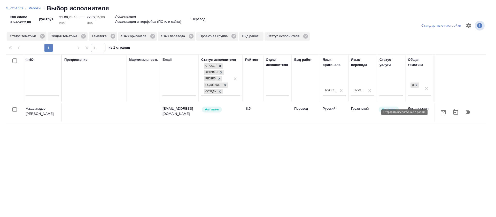
click at [440, 111] on icon "button" at bounding box center [442, 112] width 5 height 4
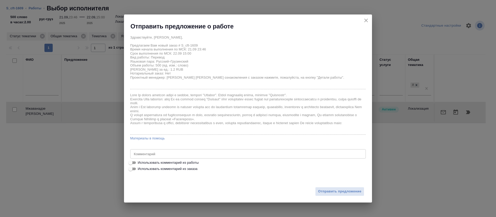
click at [145, 160] on span "Использовать комментарий из работы" at bounding box center [168, 162] width 61 height 5
click at [140, 160] on input "Использовать комментарий из работы" at bounding box center [130, 162] width 19 height 6
checkbox input "true"
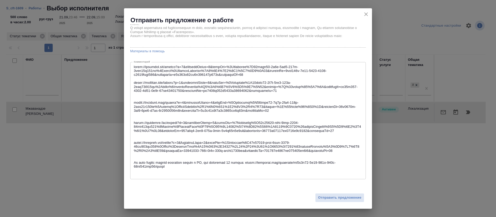
scroll to position [95, 0]
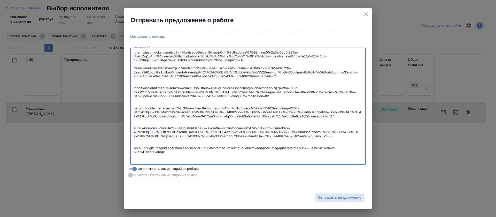
click at [265, 63] on textarea at bounding box center [248, 106] width 228 height 112
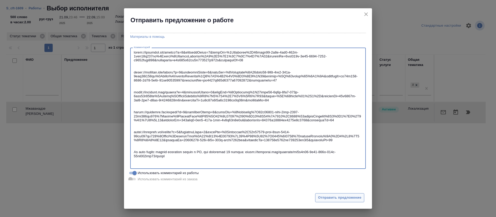
type textarea "[URL][DOMAIN_NAME] [URL][DOMAIN_NAME] [URL][DOMAIN_NAME] [URL][DOMAIN_NAME].."
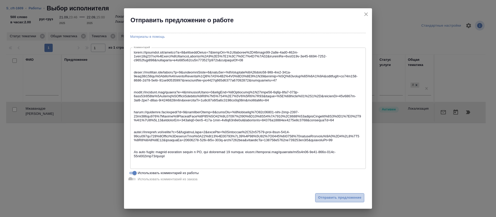
click at [328, 198] on span "Отправить предложение" at bounding box center [339, 197] width 43 height 6
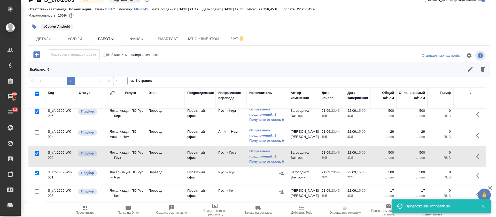
scroll to position [113, 0]
click at [284, 169] on button "button" at bounding box center [282, 173] width 8 height 8
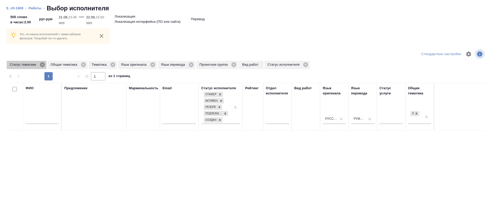
click at [40, 63] on icon at bounding box center [43, 65] width 6 height 6
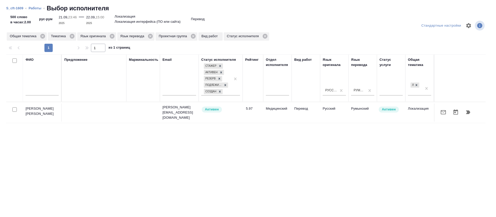
click at [440, 113] on icon "button" at bounding box center [442, 112] width 5 height 4
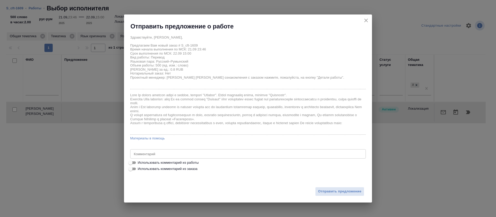
click at [161, 162] on span "Использовать комментарий из работы" at bounding box center [168, 162] width 61 height 5
click at [140, 162] on input "Использовать комментарий из работы" at bounding box center [130, 162] width 19 height 6
checkbox input "true"
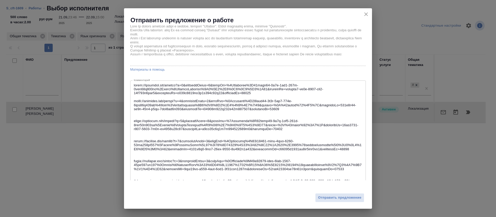
scroll to position [95, 0]
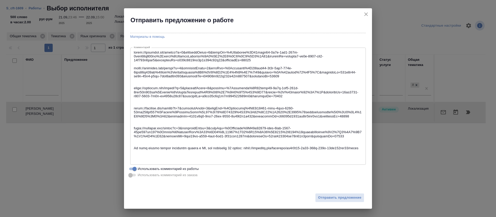
click at [252, 62] on textarea at bounding box center [248, 106] width 228 height 112
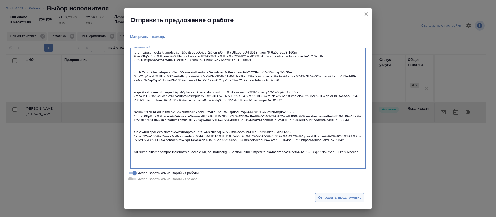
type textarea "https://smartcat.com/editor?v=2&selectedStage=1&backUrl=%2Fprojects%2F83fbdc97-…"
click at [328, 198] on span "Отправить предложение" at bounding box center [339, 197] width 43 height 6
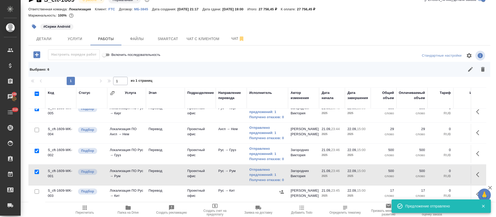
scroll to position [115, 0]
click at [470, 188] on td at bounding box center [477, 194] width 15 height 18
click at [476, 191] on icon "button" at bounding box center [477, 193] width 3 height 5
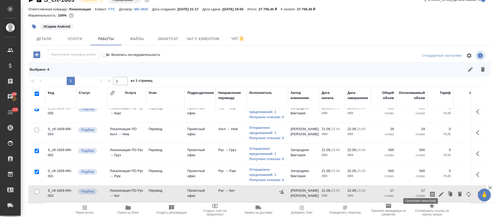
click at [429, 191] on icon "button" at bounding box center [432, 194] width 6 height 6
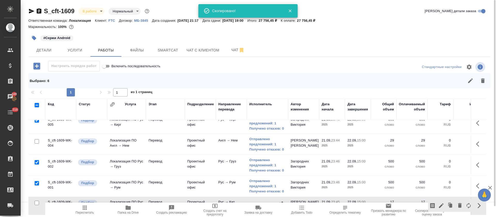
scroll to position [0, 0]
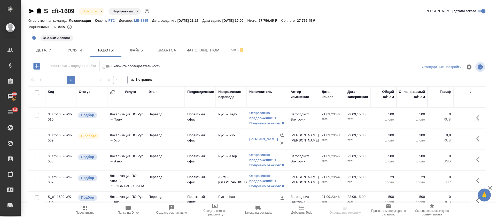
click at [35, 67] on icon "button" at bounding box center [36, 65] width 7 height 7
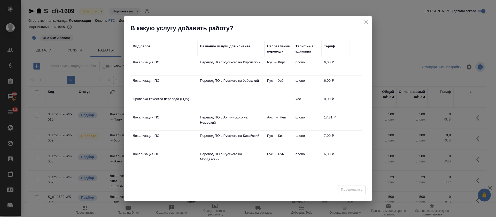
scroll to position [39, 0]
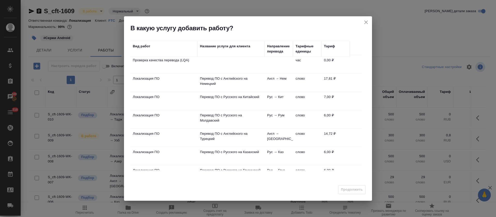
click at [244, 154] on p "Перевод ПО с Русского на Казахский" at bounding box center [231, 151] width 62 height 5
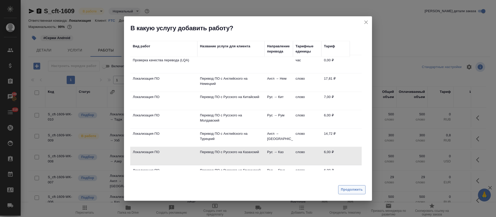
click at [359, 191] on span "Продолжить" at bounding box center [352, 189] width 22 height 6
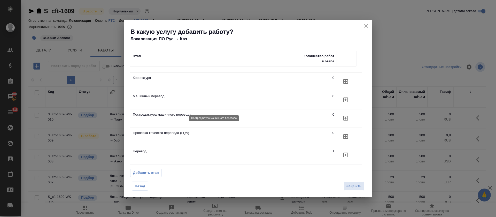
scroll to position [19, 0]
click at [345, 134] on icon "button" at bounding box center [345, 136] width 5 height 5
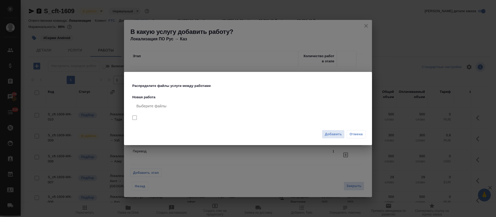
drag, startPoint x: 344, startPoint y: 131, endPoint x: 342, endPoint y: 132, distance: 2.9
click at [344, 132] on button "Добавить" at bounding box center [333, 134] width 23 height 9
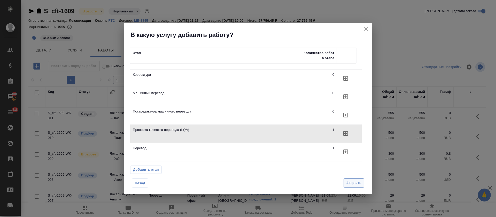
click at [358, 183] on span "Закрыть" at bounding box center [353, 183] width 15 height 6
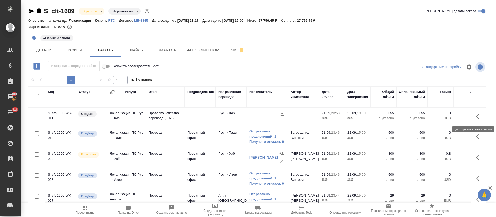
click at [473, 118] on button "button" at bounding box center [479, 116] width 12 height 12
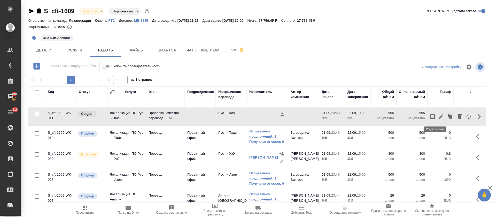
click at [438, 117] on icon "button" at bounding box center [441, 116] width 6 height 6
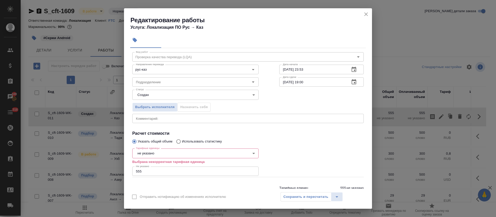
scroll to position [32, 0]
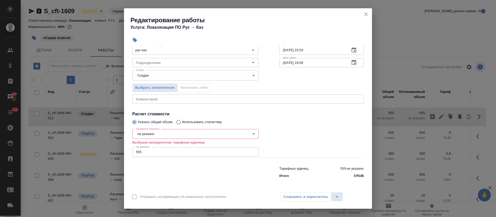
click at [152, 136] on body "🙏 .cls-1 fill:#fff; AWATERA Tretyakova Olga Клиенты Спецификации Заказы 100 Чат…" at bounding box center [248, 108] width 496 height 217
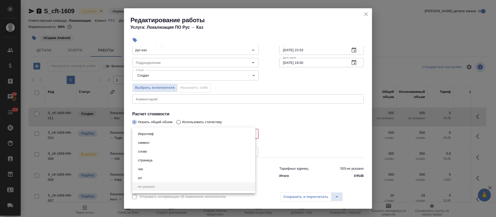
click at [151, 170] on li "час" at bounding box center [193, 168] width 123 height 9
type input "5a8b1489cc6b4906c91bfd93"
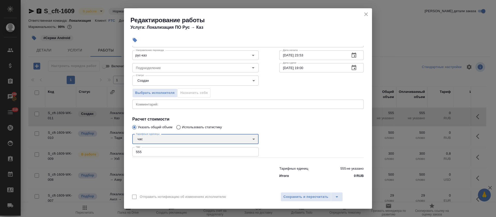
scroll to position [27, 0]
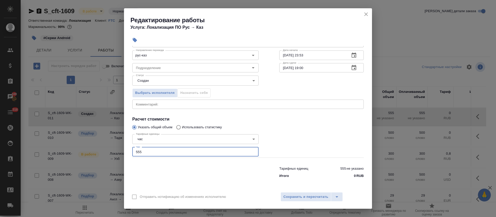
drag, startPoint x: 143, startPoint y: 150, endPoint x: 131, endPoint y: 150, distance: 12.1
click at [131, 150] on div "Тарифные единицы час 5a8b1489cc6b4906c91bfd93 Тарифные единицы Час 555 Час" at bounding box center [195, 145] width 147 height 46
type input "1"
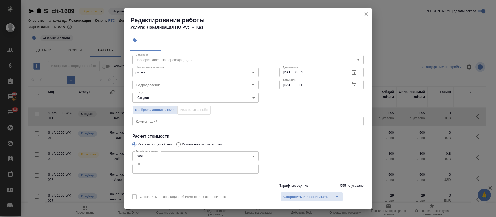
scroll to position [0, 0]
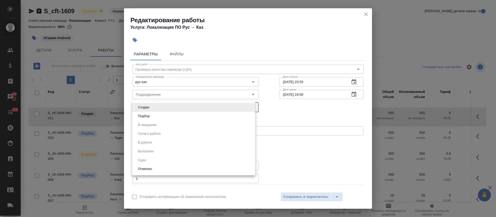
click at [155, 108] on body "🙏 .cls-1 fill:#fff; AWATERA Tretyakova Olga Клиенты Спецификации Заказы 100 Чат…" at bounding box center [248, 108] width 496 height 217
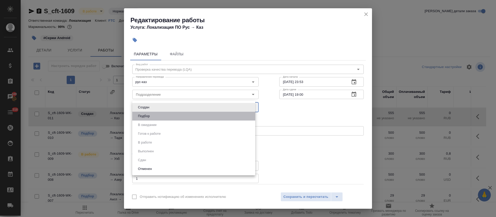
click at [155, 117] on li "Подбор" at bounding box center [193, 116] width 123 height 9
type input "recruiting"
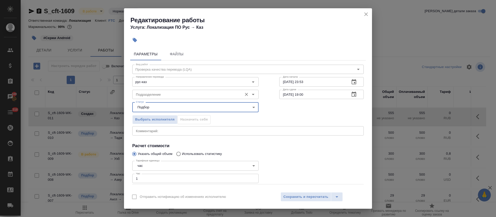
click at [152, 96] on input "Подразделение" at bounding box center [187, 94] width 106 height 6
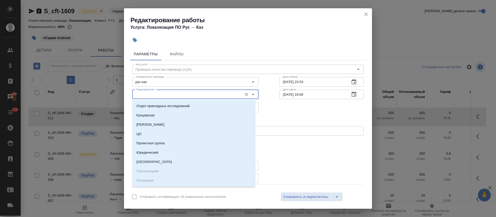
click at [152, 96] on input "Подразделение" at bounding box center [187, 94] width 106 height 6
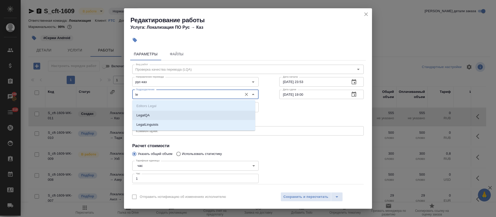
click at [148, 114] on p "LegalQA" at bounding box center [142, 115] width 13 height 5
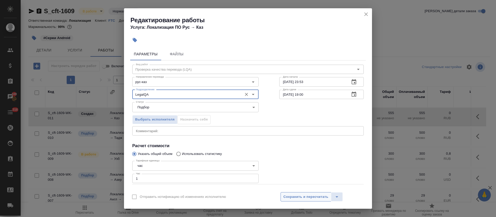
type input "LegalQA"
click at [312, 195] on span "Сохранить и пересчитать" at bounding box center [305, 197] width 45 height 6
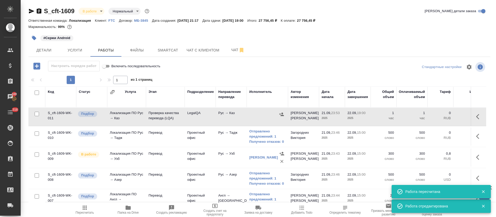
click at [30, 11] on icon "button" at bounding box center [31, 11] width 6 height 6
click at [476, 117] on icon "button" at bounding box center [479, 116] width 6 height 6
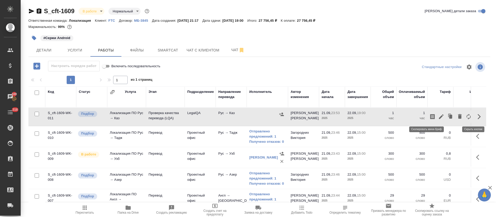
click at [429, 116] on icon "button" at bounding box center [432, 116] width 6 height 6
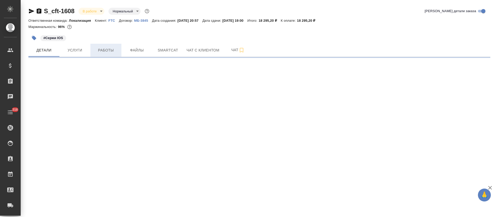
select select "RU"
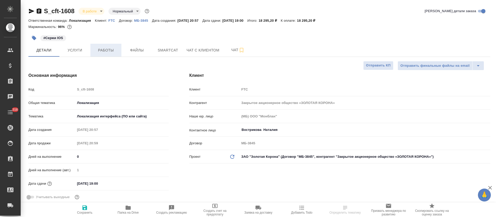
click at [102, 52] on span "Работы" at bounding box center [105, 50] width 25 height 6
type textarea "x"
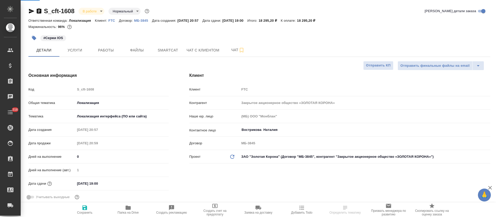
type textarea "x"
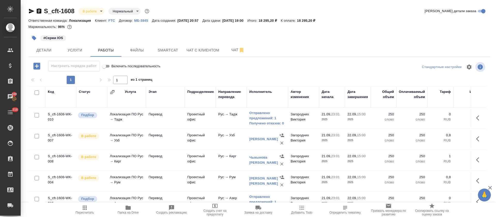
click at [37, 64] on icon "button" at bounding box center [36, 65] width 7 height 7
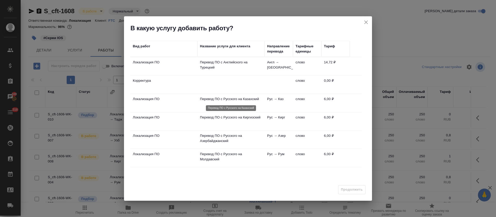
click at [235, 98] on p "Перевод ПО с Русского на Казахский" at bounding box center [231, 98] width 62 height 5
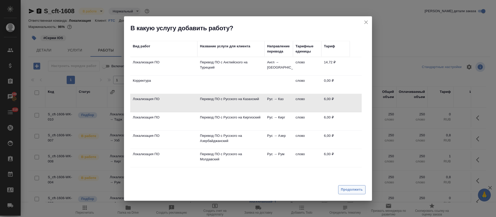
click at [352, 190] on span "Продолжить" at bounding box center [352, 189] width 22 height 6
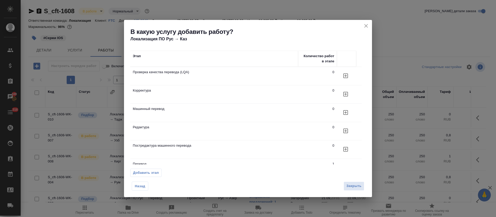
click at [344, 75] on icon "button" at bounding box center [345, 76] width 6 height 6
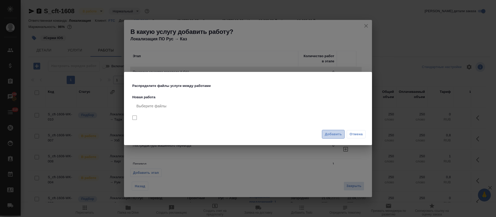
click at [330, 135] on span "Добавить" at bounding box center [333, 134] width 17 height 6
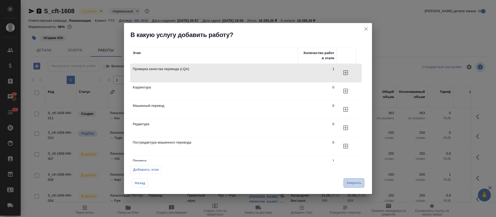
click at [350, 184] on span "Закрыть" at bounding box center [353, 183] width 15 height 6
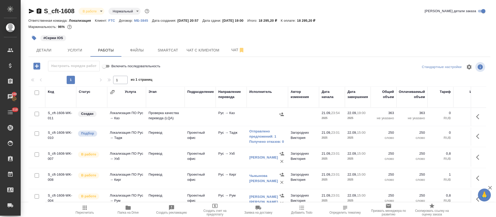
click at [474, 113] on button "button" at bounding box center [479, 116] width 12 height 12
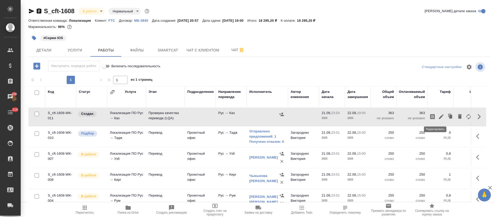
click at [439, 117] on icon "button" at bounding box center [441, 116] width 5 height 5
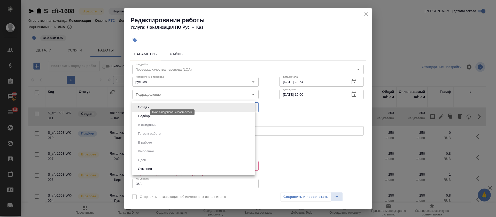
click at [145, 111] on body "🙏 .cls-1 fill:#fff; AWATERA [PERSON_NAME] Спецификации Заказы 100 Чаты 318 Todo…" at bounding box center [248, 108] width 496 height 217
click at [144, 120] on li "Подбор" at bounding box center [193, 116] width 123 height 9
type input "recruiting"
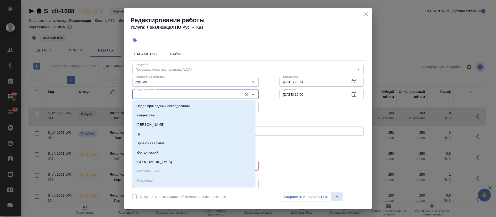
click at [145, 94] on input "Подразделение" at bounding box center [187, 94] width 106 height 6
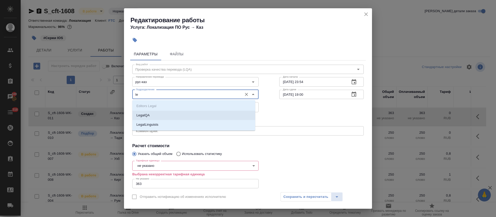
click at [146, 116] on p "LegalQA" at bounding box center [142, 115] width 13 height 5
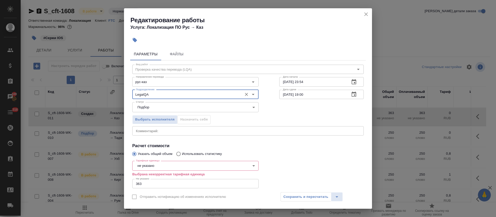
type input "LegalQA"
click at [141, 166] on body "🙏 .cls-1 fill:#fff; AWATERA [PERSON_NAME] Спецификации Заказы 100 Чаты 318 Todo…" at bounding box center [248, 108] width 496 height 217
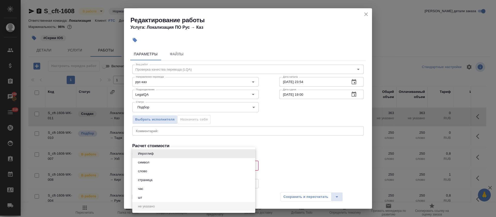
click at [144, 191] on li "час" at bounding box center [193, 188] width 123 height 9
type input "5a8b1489cc6b4906c91bfd93"
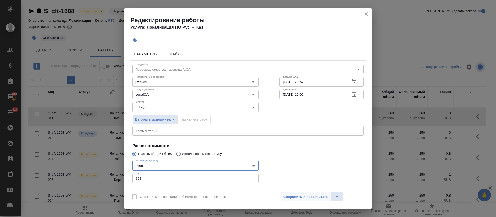
click at [306, 197] on span "Сохранить и пересчитать" at bounding box center [305, 197] width 45 height 6
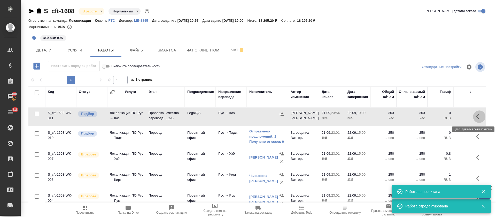
click at [476, 118] on icon "button" at bounding box center [479, 116] width 6 height 6
click at [438, 114] on icon "button" at bounding box center [441, 116] width 6 height 6
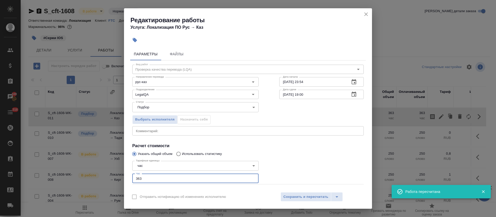
drag, startPoint x: 121, startPoint y: 179, endPoint x: 116, endPoint y: 179, distance: 5.7
click at [116, 179] on div "Редактирование работы Услуга: Локализация ПО Рус → Каз Параметры Файлы Вид рабо…" at bounding box center [248, 108] width 496 height 217
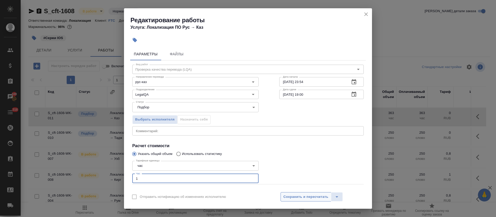
type input "1"
click at [313, 198] on span "Сохранить и пересчитать" at bounding box center [305, 197] width 45 height 6
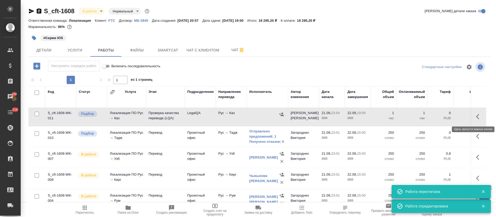
click at [476, 117] on icon "button" at bounding box center [477, 116] width 3 height 5
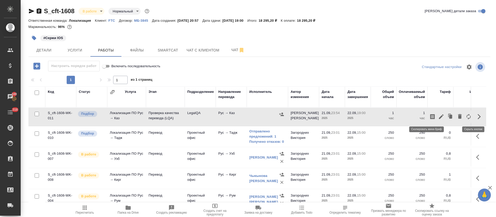
click at [429, 117] on icon "button" at bounding box center [432, 116] width 6 height 6
